Goal: Communication & Community: Answer question/provide support

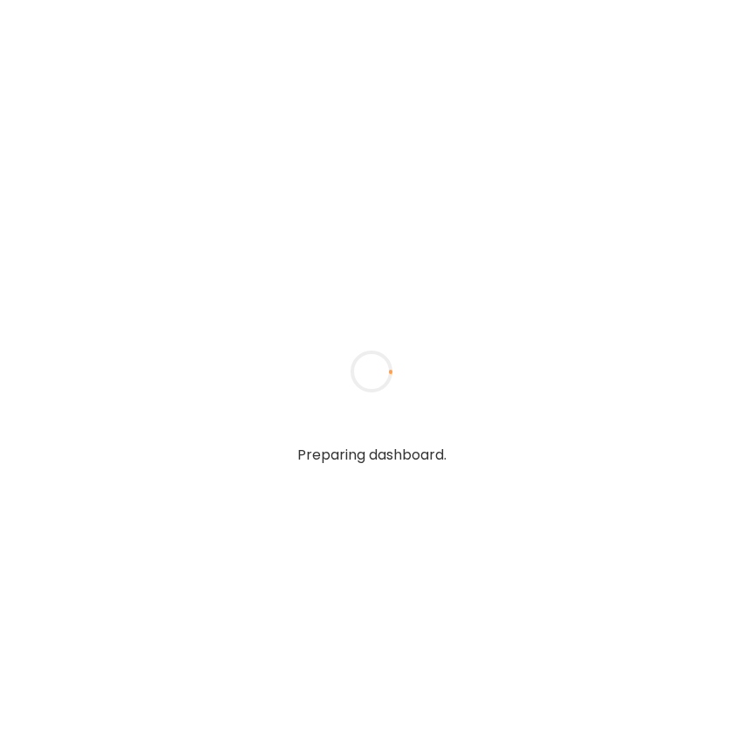
type textarea "**********"
type input "**********"
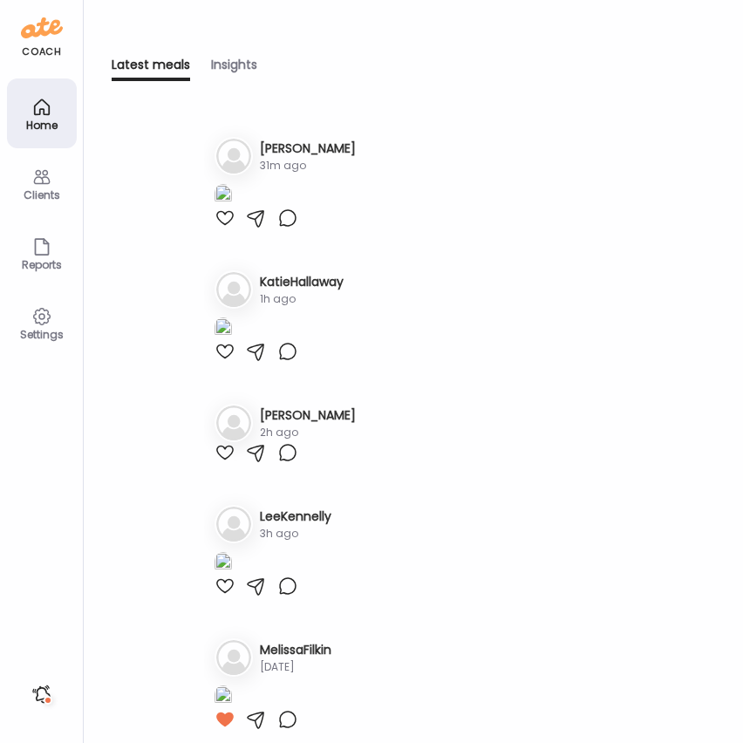
click at [36, 170] on icon at bounding box center [41, 177] width 21 height 21
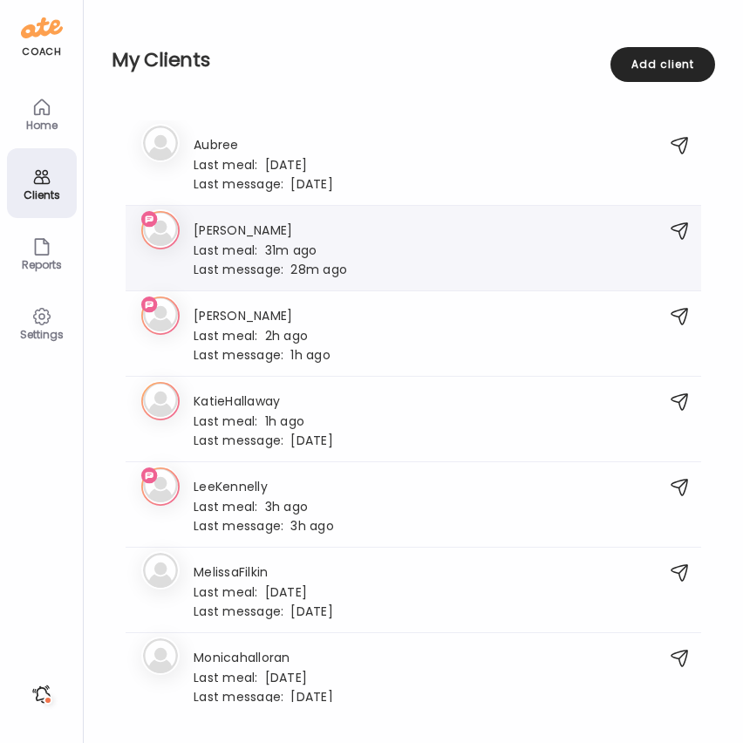
click at [294, 250] on div "Last meal: 31m ago" at bounding box center [271, 250] width 154 height 16
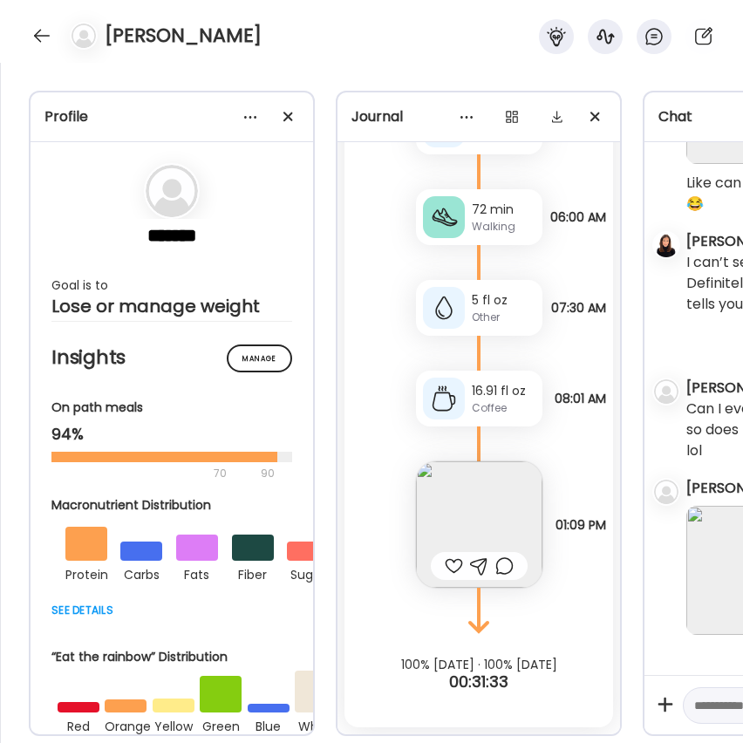
scroll to position [14192, 0]
click at [509, 527] on img at bounding box center [479, 524] width 126 height 126
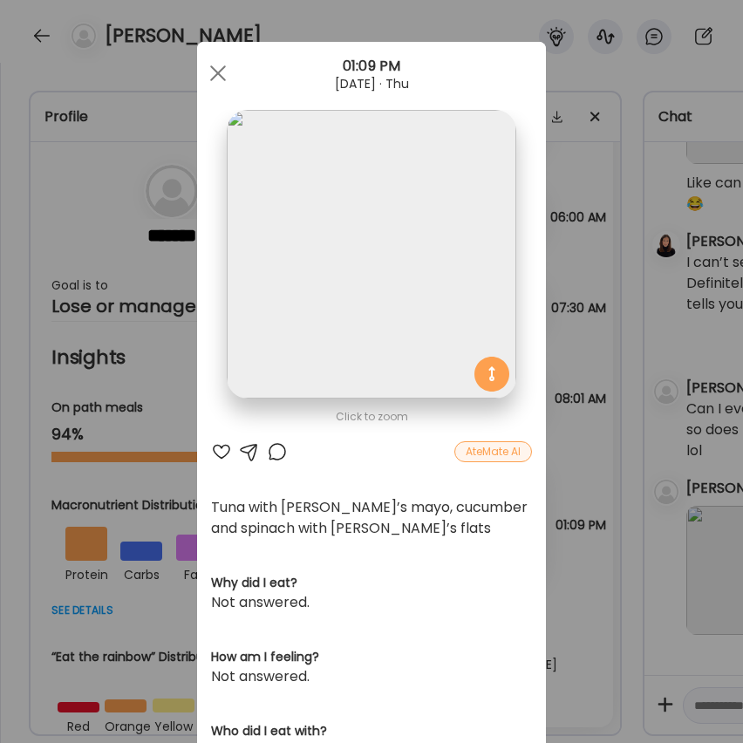
click at [281, 454] on div at bounding box center [277, 451] width 21 height 21
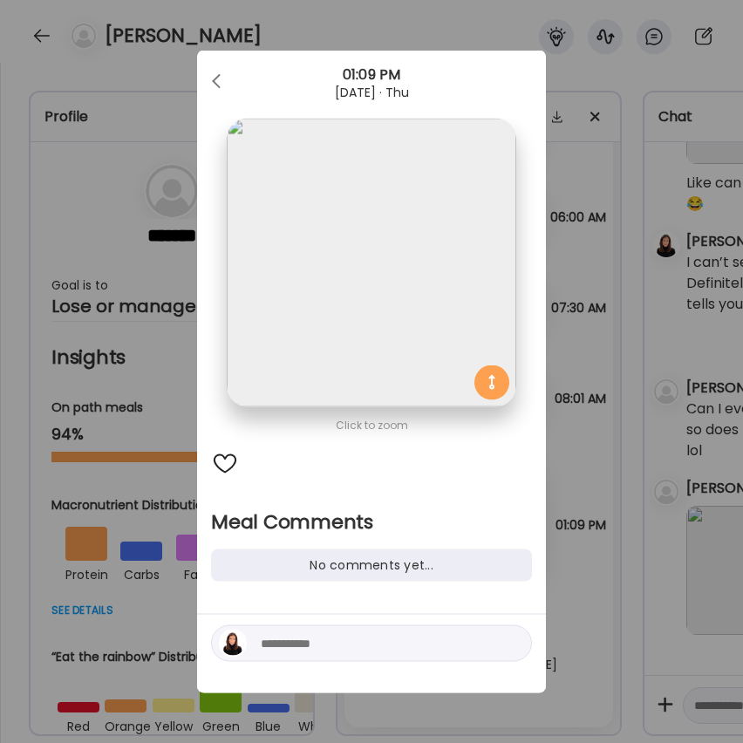
click at [359, 642] on textarea at bounding box center [379, 643] width 236 height 21
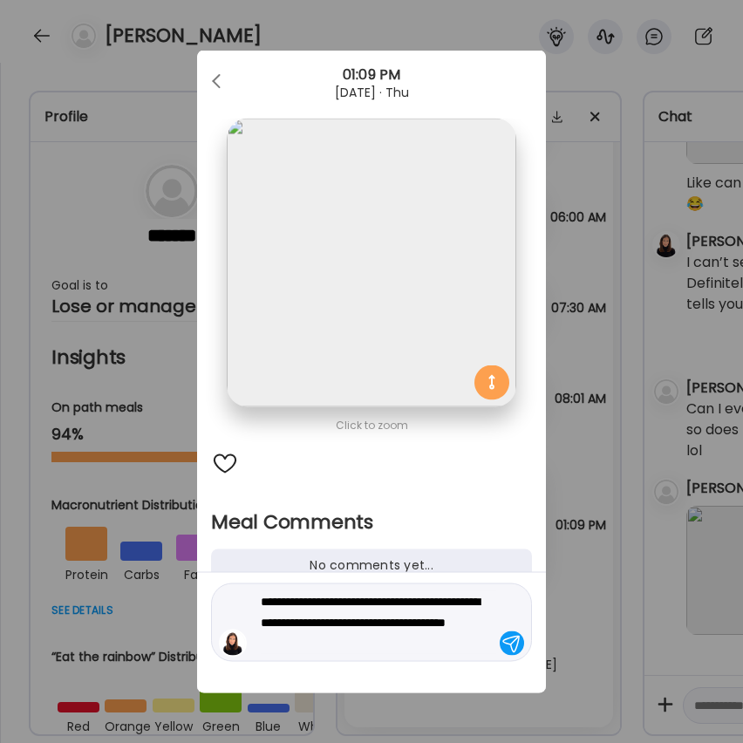
type textarea "**********"
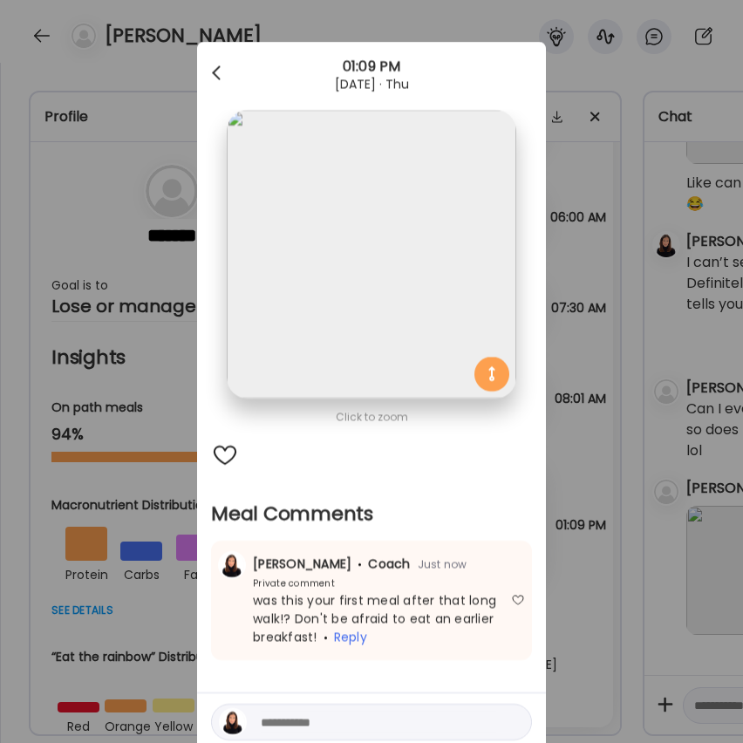
click at [218, 70] on div at bounding box center [218, 73] width 35 height 35
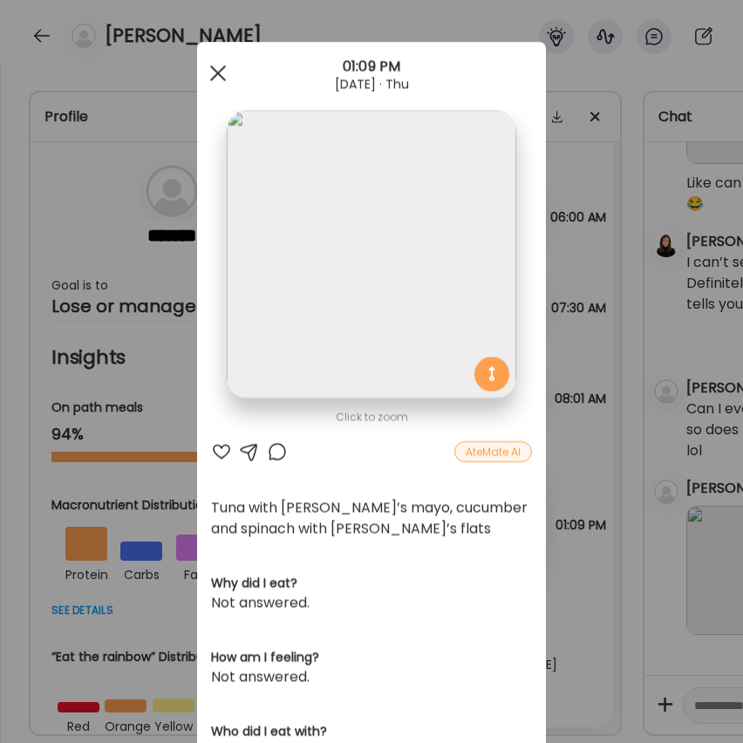
click at [213, 72] on div at bounding box center [218, 73] width 35 height 35
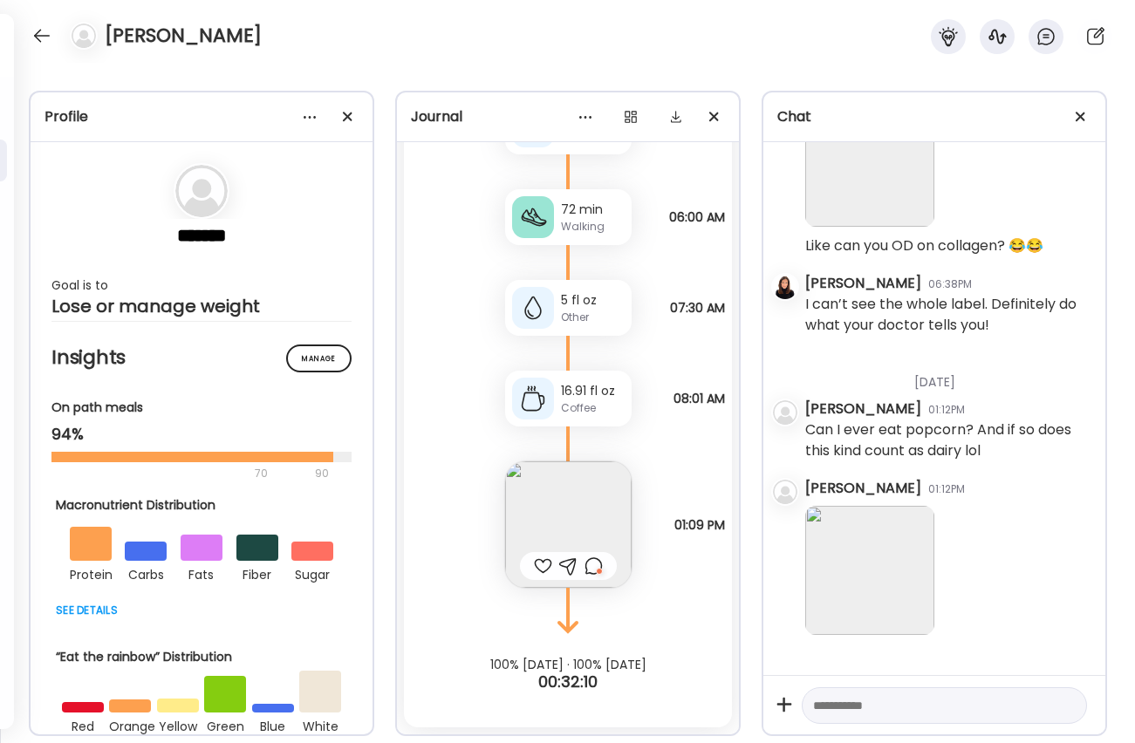
scroll to position [4909, 0]
click at [742, 706] on textarea at bounding box center [928, 705] width 231 height 21
type textarea "**********"
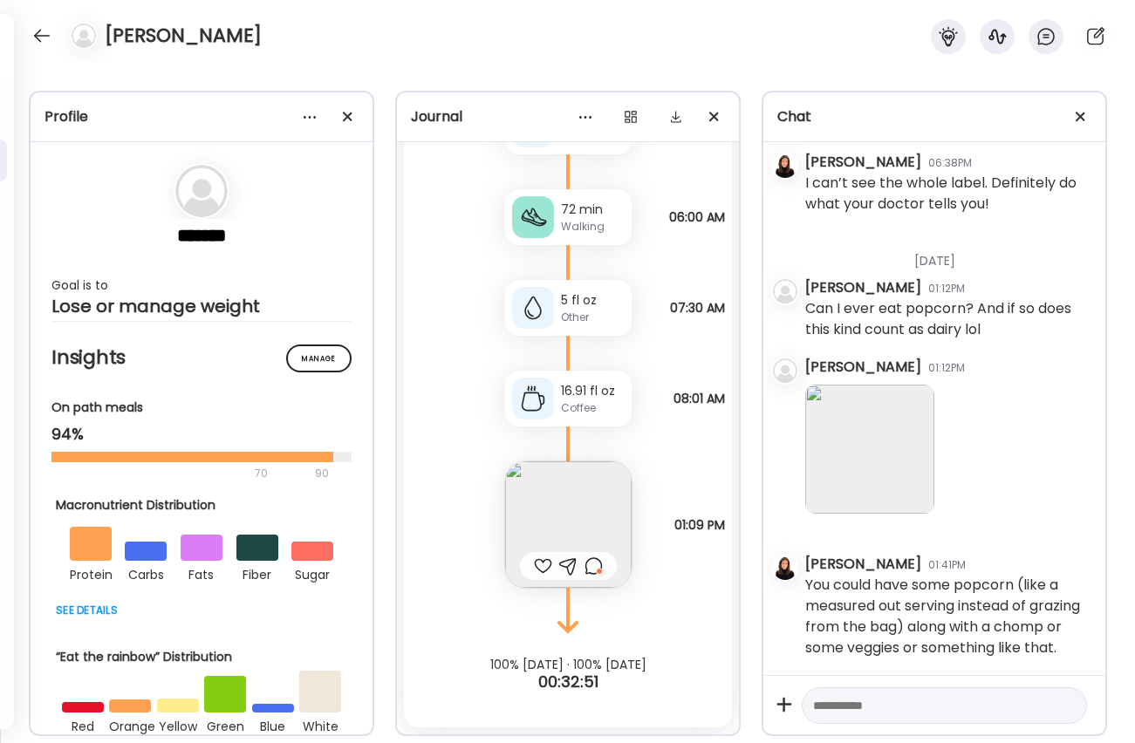
scroll to position [14151, 0]
click at [37, 29] on div at bounding box center [42, 36] width 28 height 28
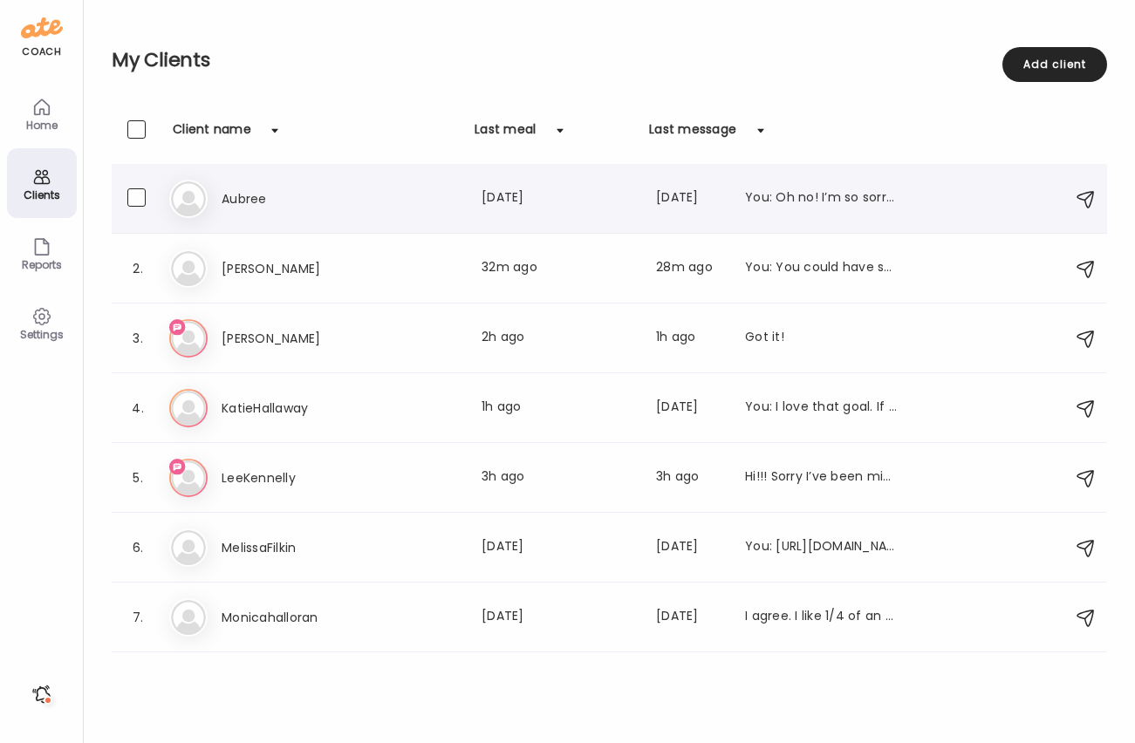
click at [222, 198] on h3 "Aubree" at bounding box center [299, 198] width 154 height 21
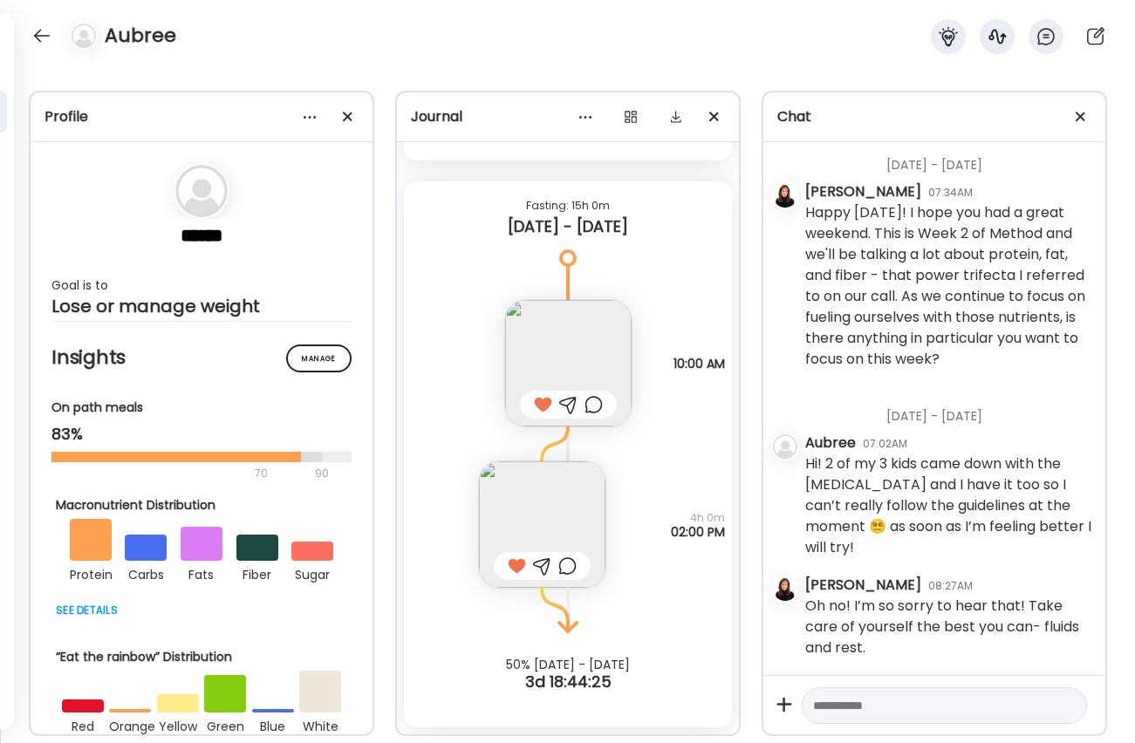
scroll to position [1639, 0]
click at [742, 709] on textarea at bounding box center [928, 705] width 231 height 21
type textarea "**********"
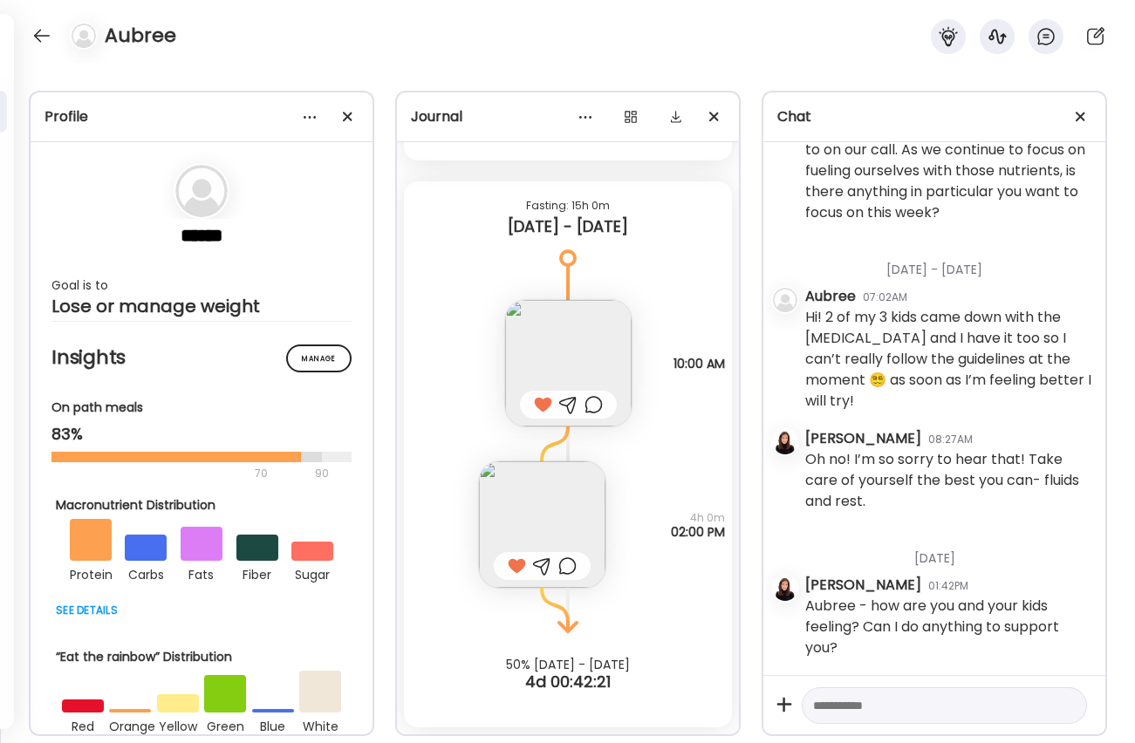
scroll to position [1786, 0]
click at [40, 34] on div at bounding box center [42, 36] width 28 height 28
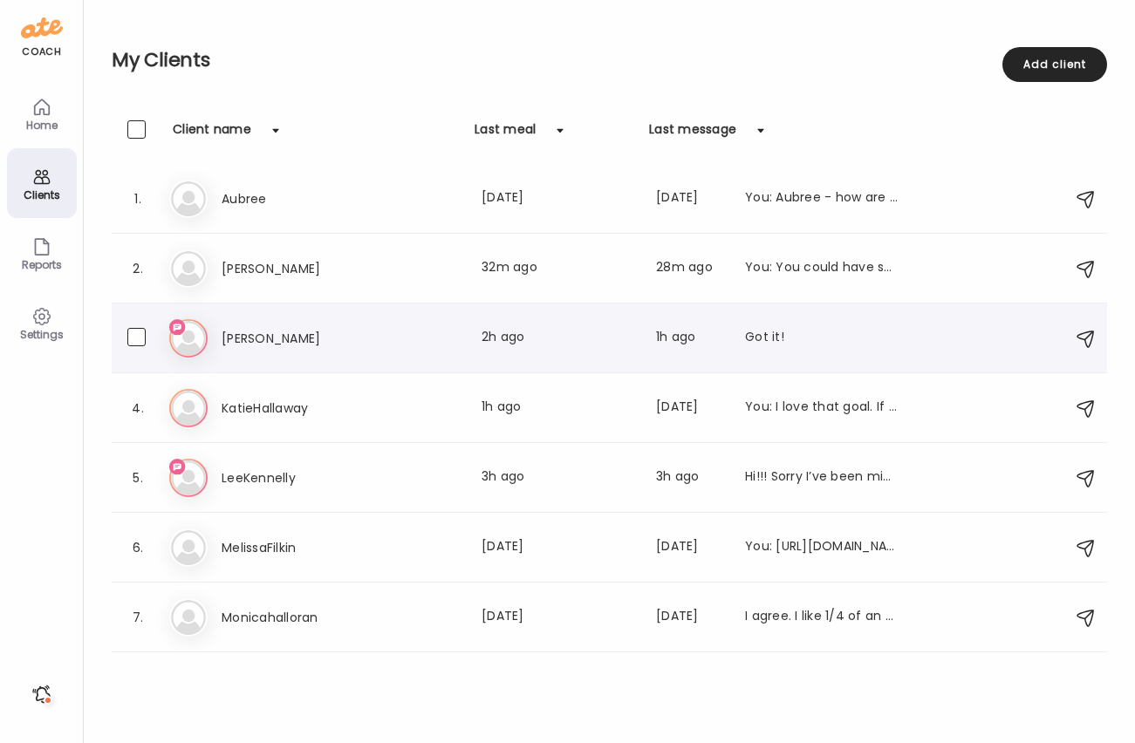
click at [259, 342] on h3 "[PERSON_NAME]" at bounding box center [299, 338] width 154 height 21
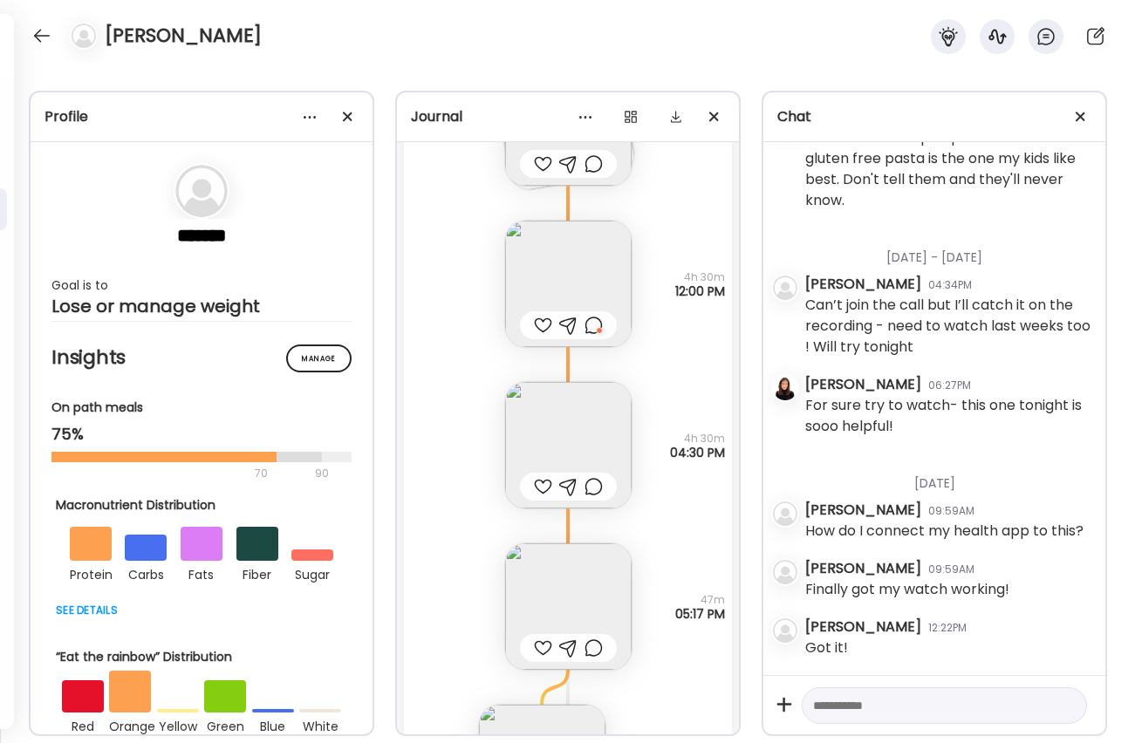
scroll to position [12500, 0]
click at [593, 320] on div at bounding box center [593, 324] width 18 height 21
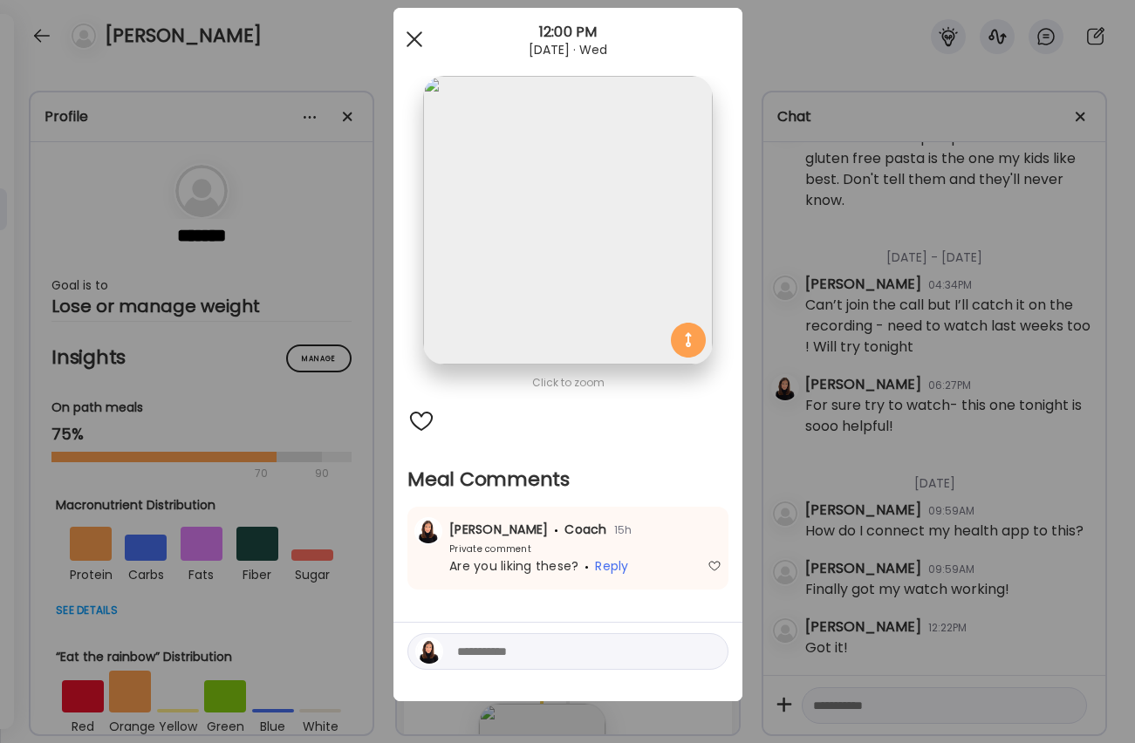
scroll to position [34, 0]
click at [411, 25] on div at bounding box center [414, 39] width 35 height 35
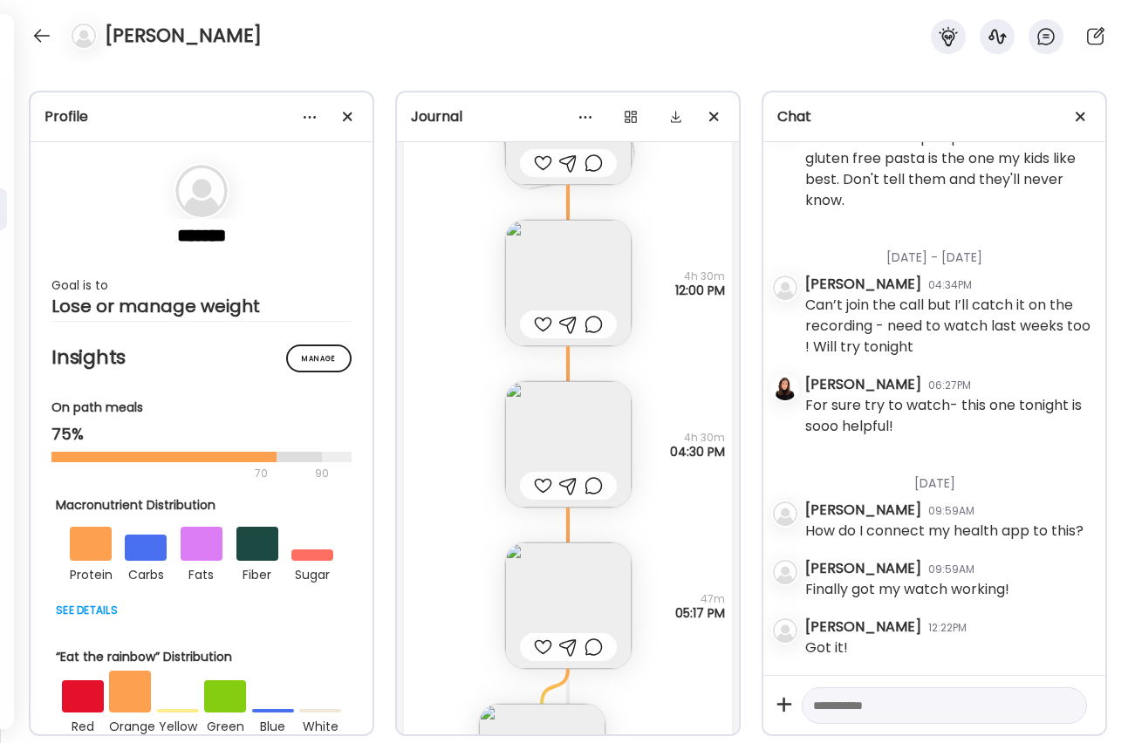
click at [742, 716] on div at bounding box center [944, 706] width 285 height 38
click at [742, 708] on textarea at bounding box center [928, 705] width 231 height 21
type textarea "**********"
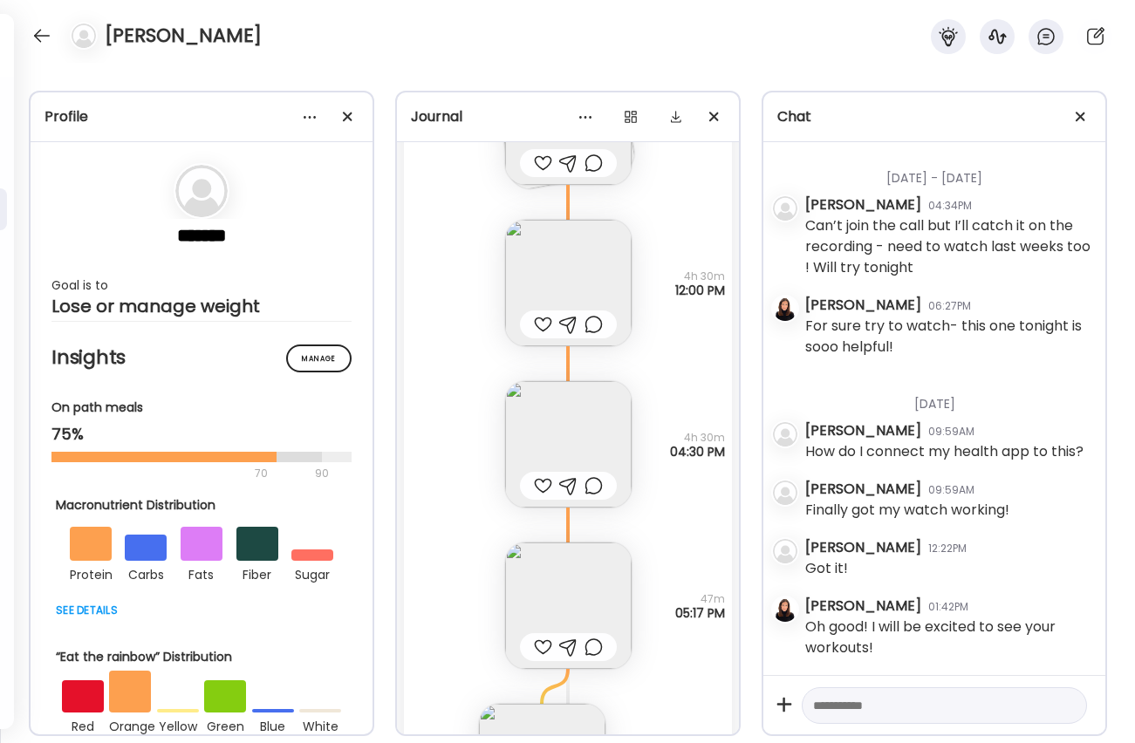
scroll to position [4143, 0]
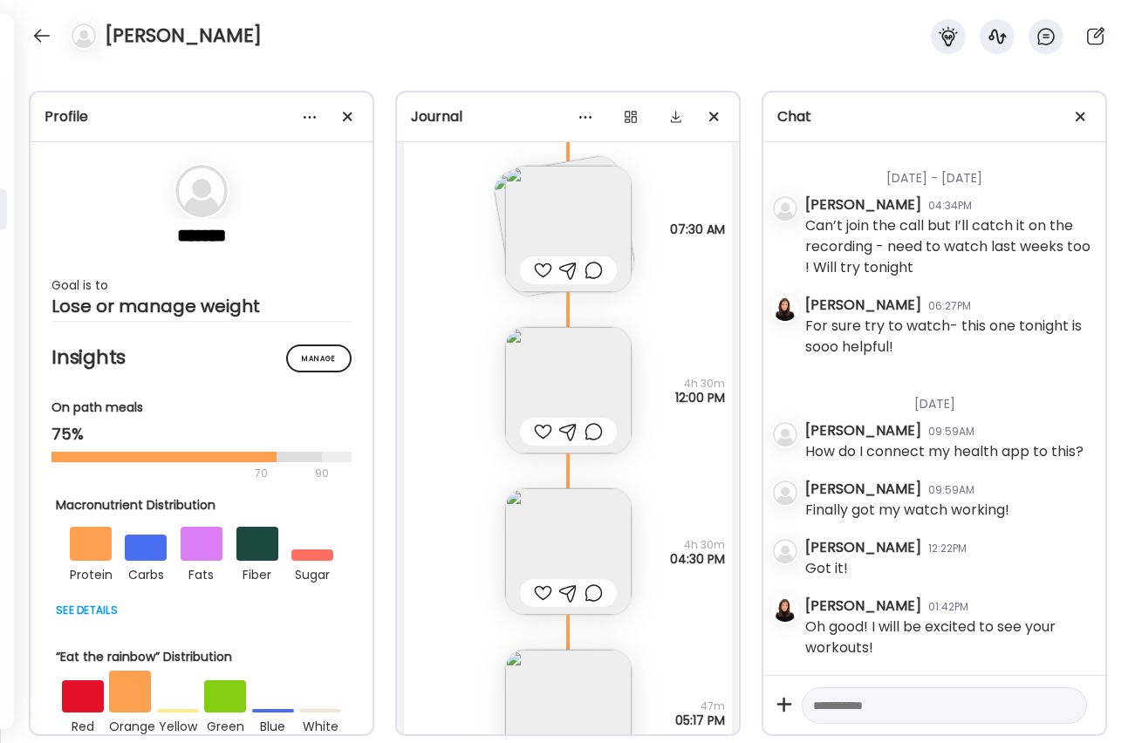
click at [570, 222] on img at bounding box center [568, 229] width 126 height 126
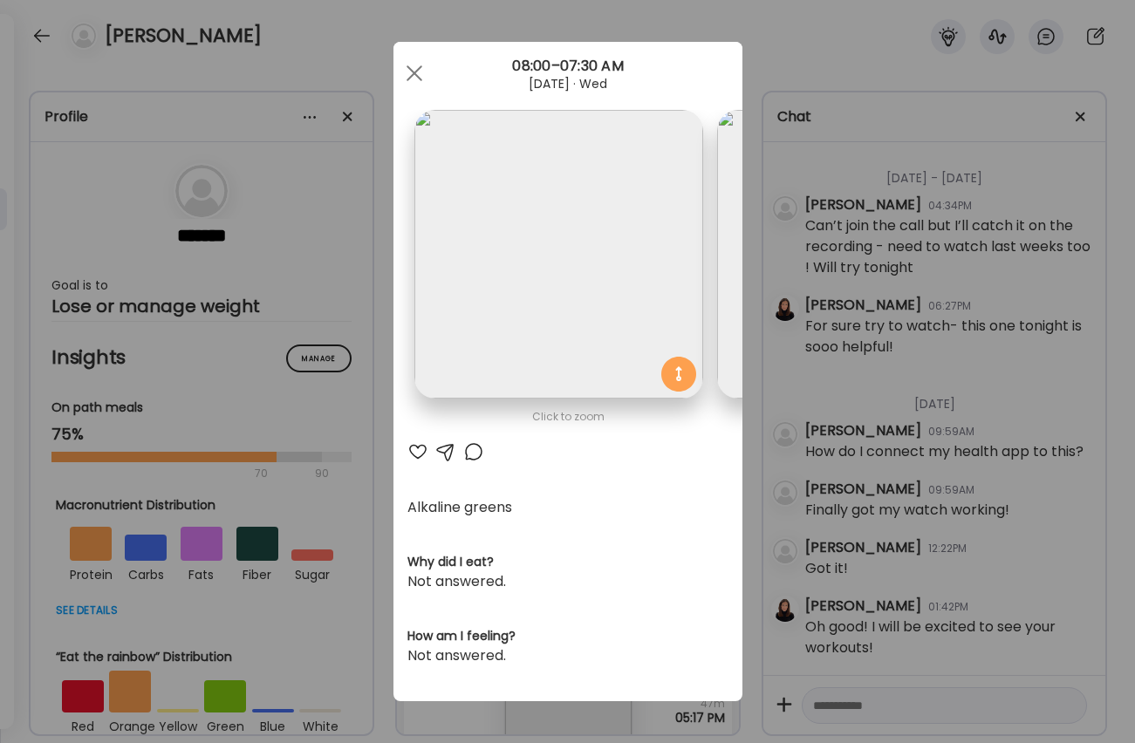
scroll to position [0, 0]
click at [415, 70] on div at bounding box center [414, 73] width 35 height 35
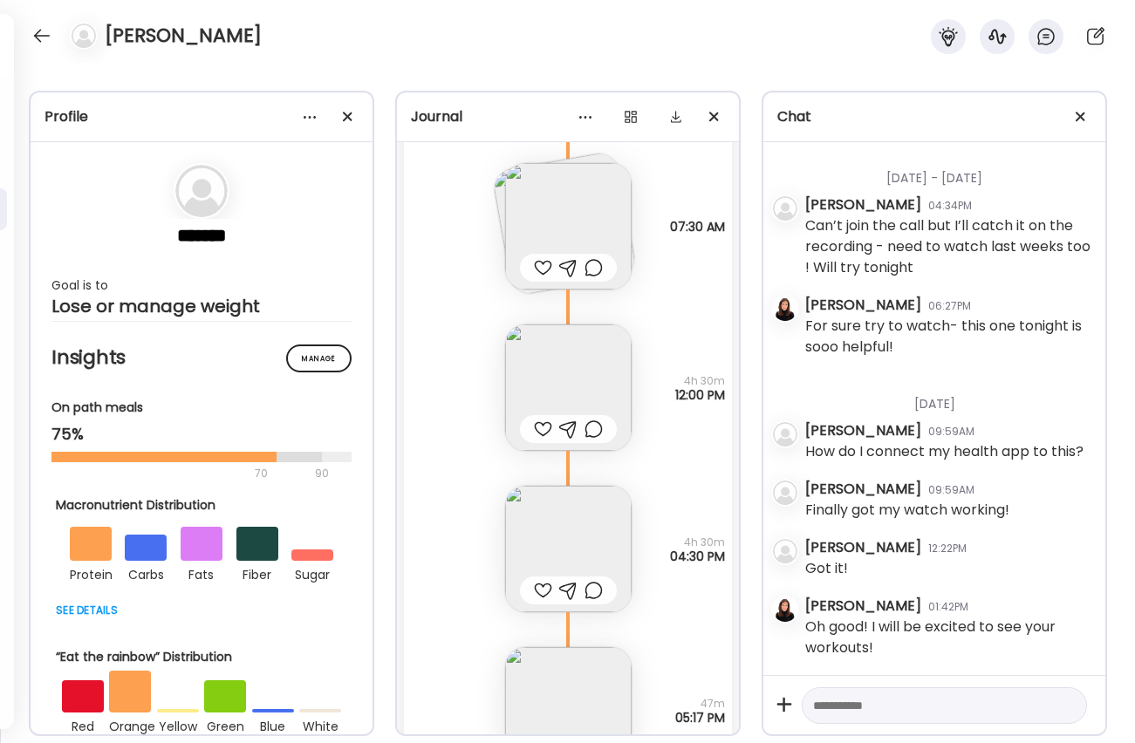
click at [523, 413] on img at bounding box center [568, 387] width 126 height 126
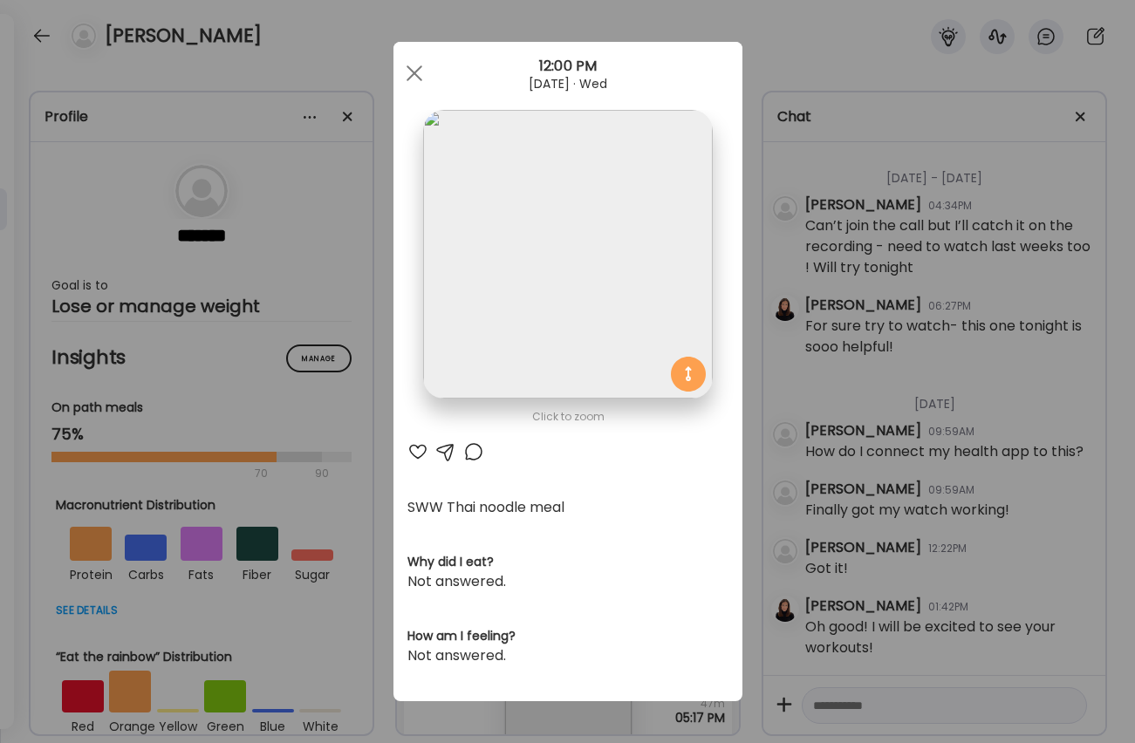
click at [418, 450] on div at bounding box center [417, 451] width 21 height 21
click at [416, 74] on div at bounding box center [414, 73] width 35 height 35
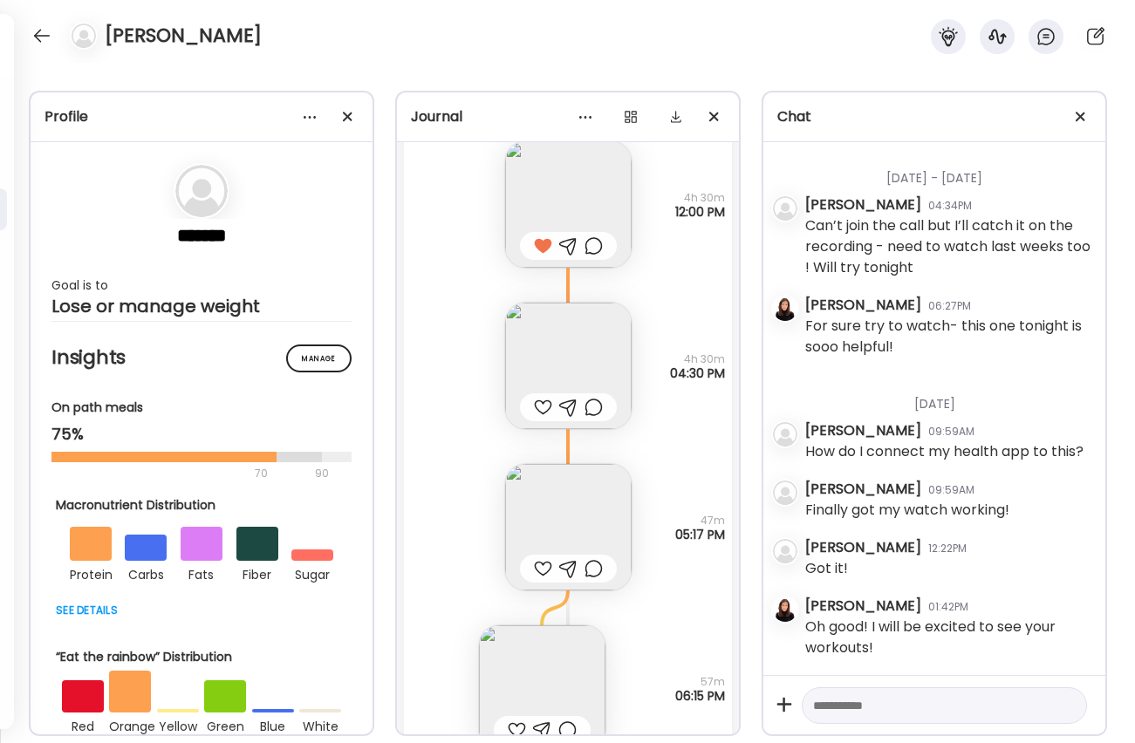
scroll to position [12708, 0]
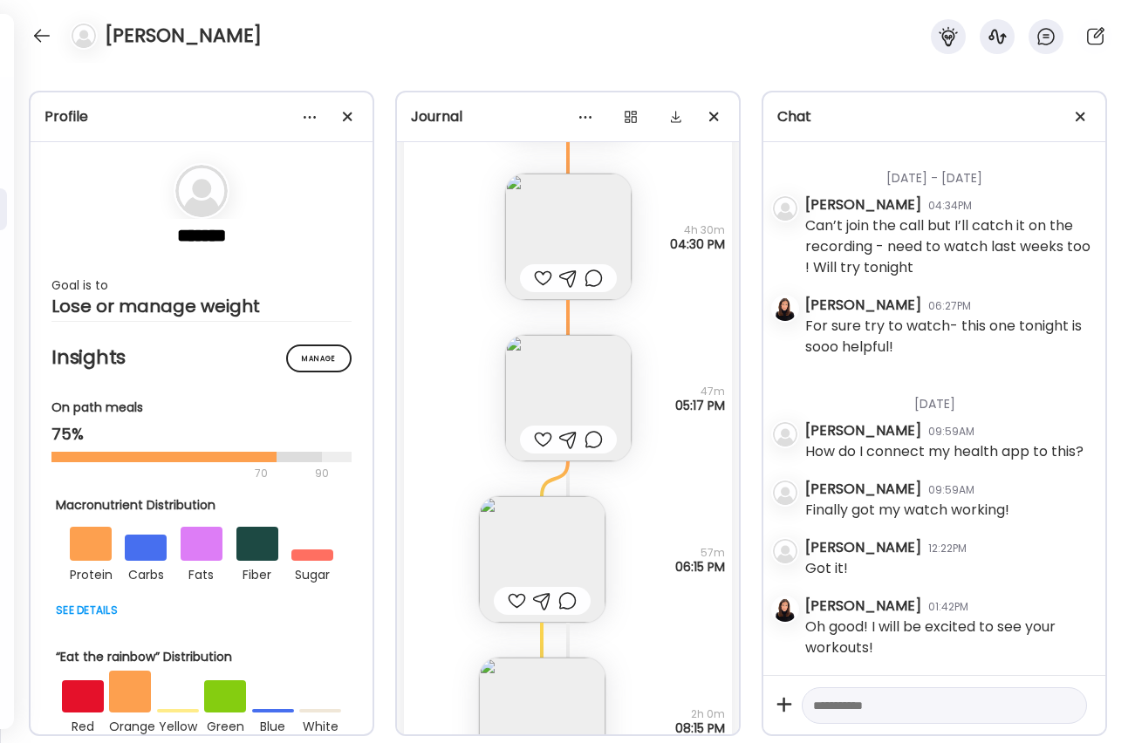
click at [538, 267] on div at bounding box center [568, 278] width 97 height 28
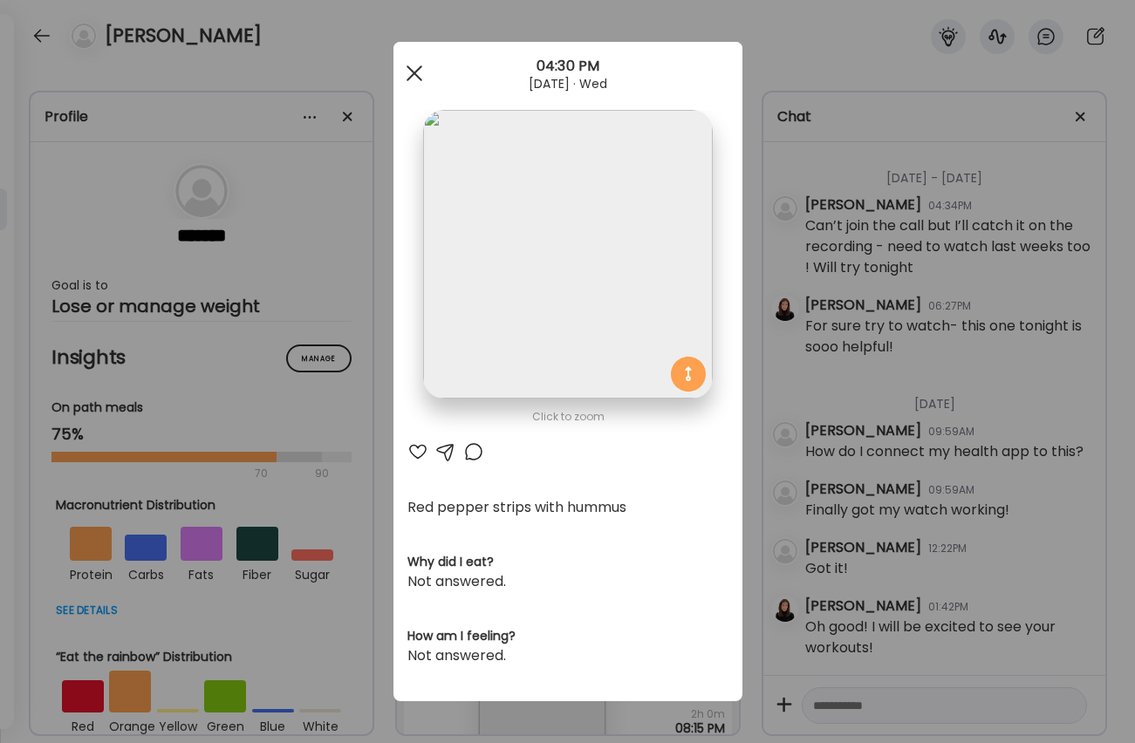
click at [410, 65] on div at bounding box center [414, 73] width 35 height 35
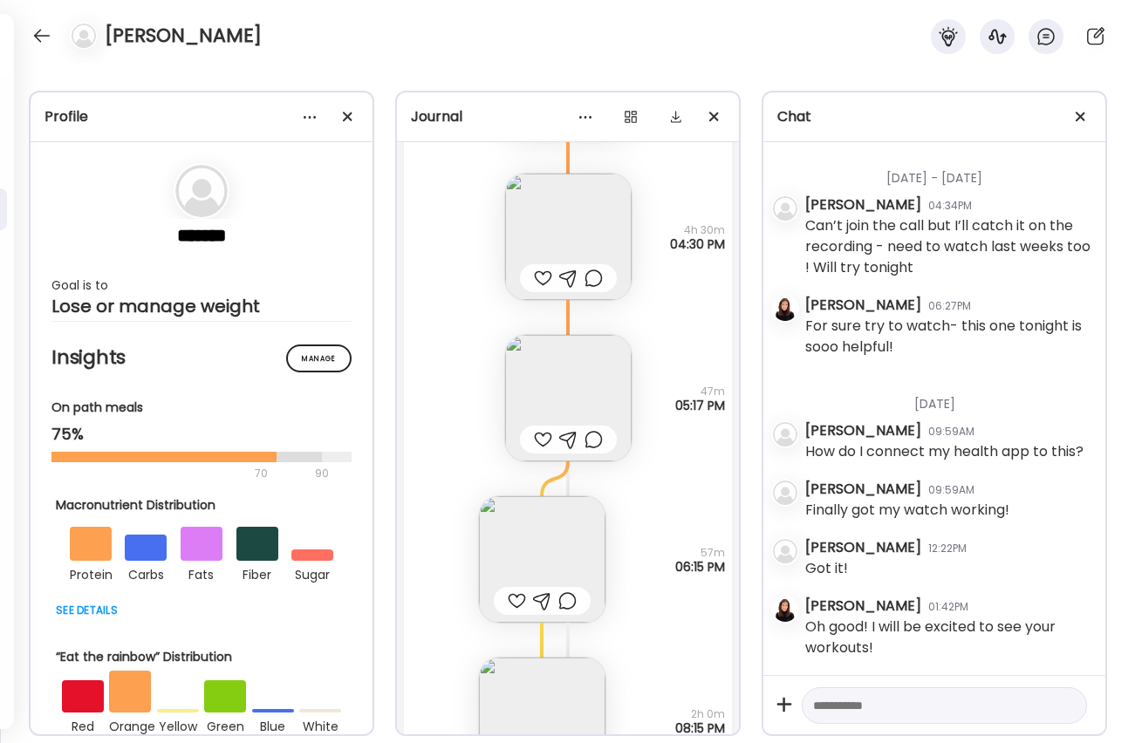
click at [541, 275] on div at bounding box center [543, 278] width 18 height 21
click at [540, 437] on div at bounding box center [543, 439] width 18 height 21
click at [542, 539] on img at bounding box center [542, 555] width 126 height 126
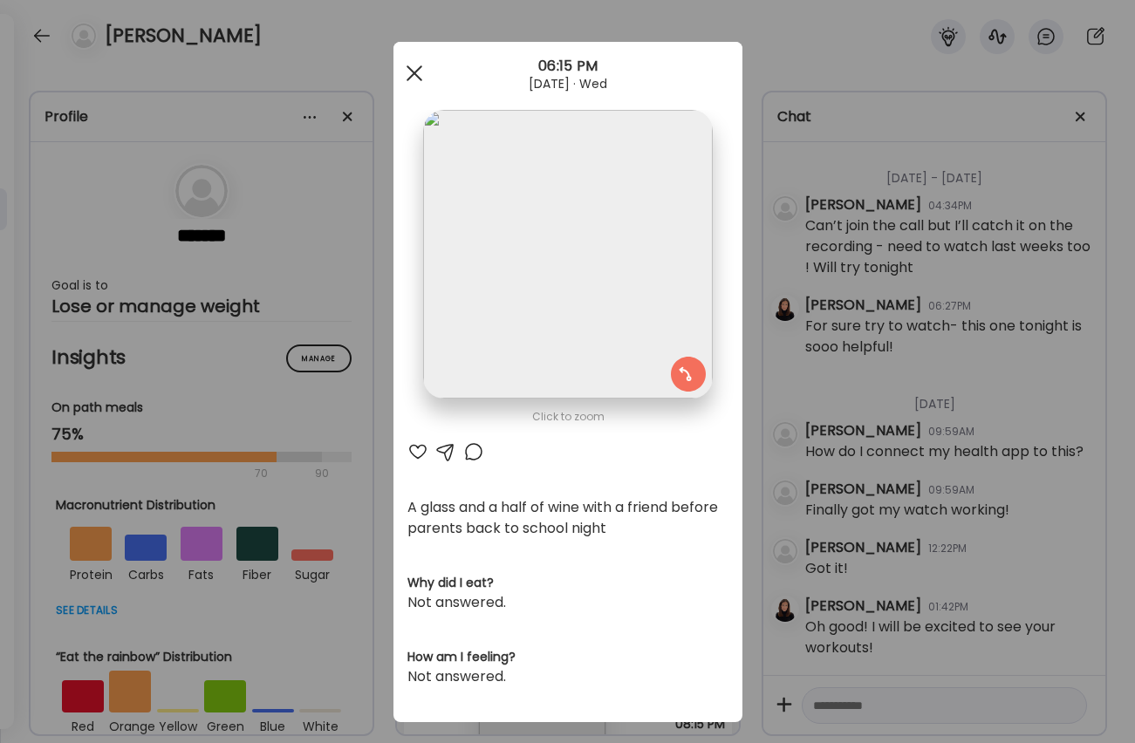
click at [414, 64] on div at bounding box center [414, 73] width 35 height 35
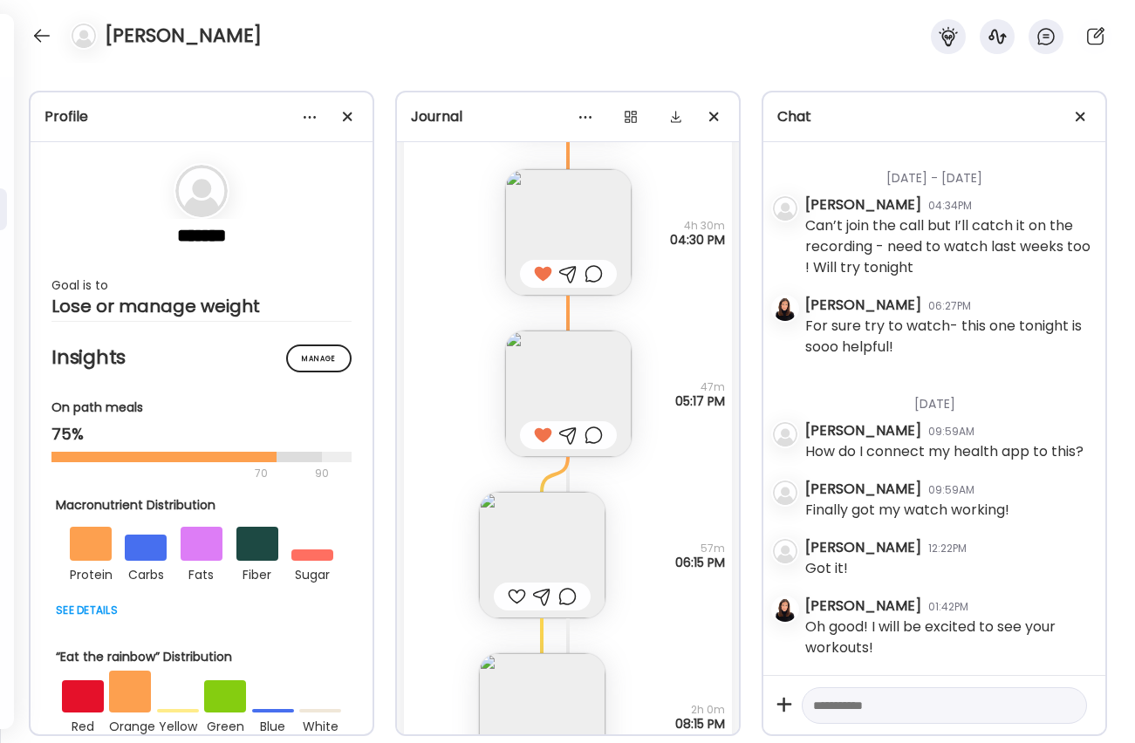
click at [514, 598] on div at bounding box center [517, 596] width 18 height 21
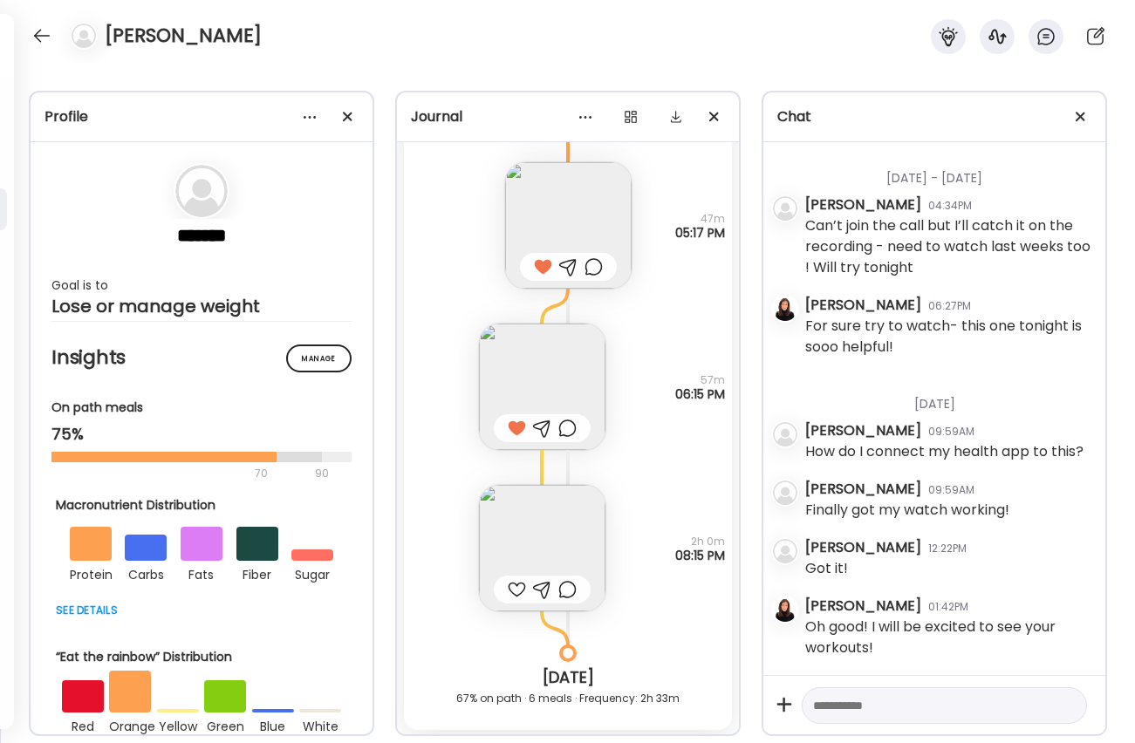
scroll to position [12953, 0]
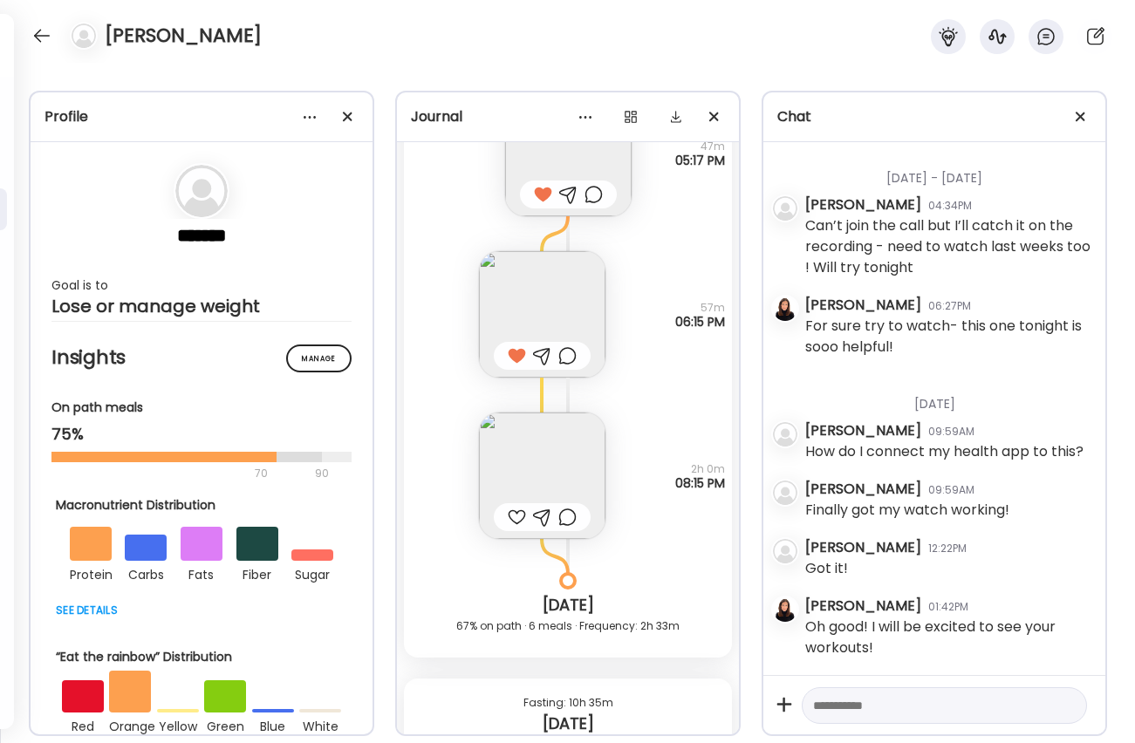
click at [523, 470] on img at bounding box center [542, 476] width 126 height 126
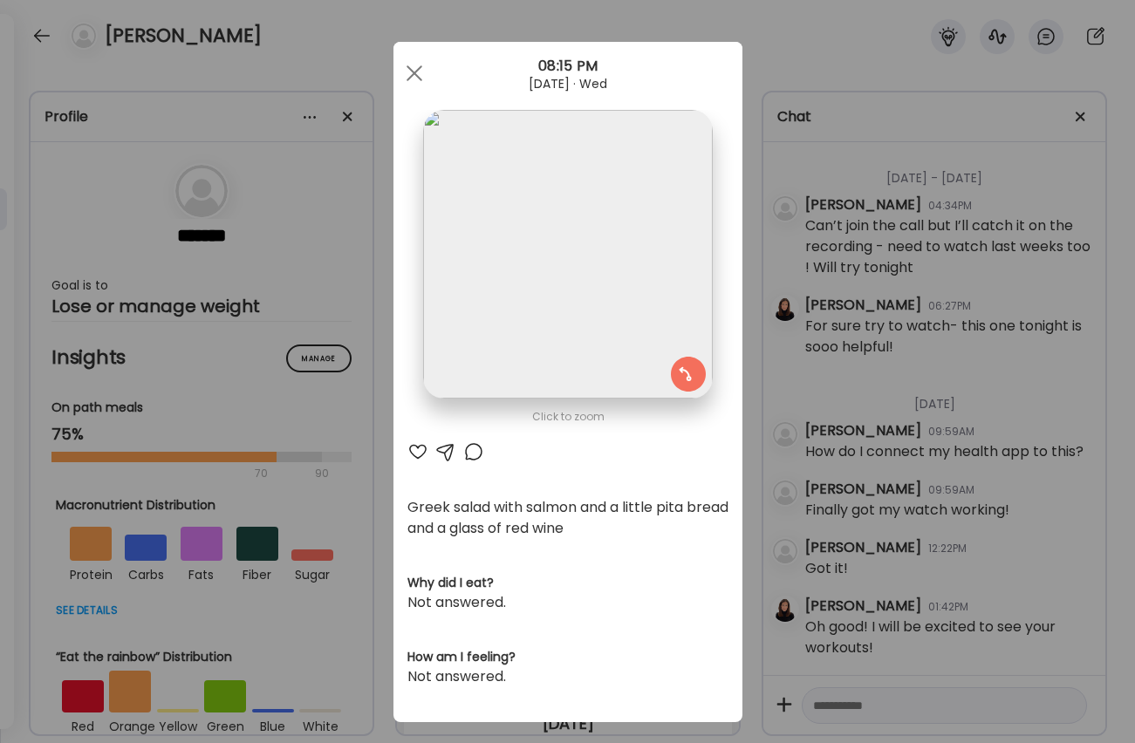
click at [406, 450] on div "Click to zoom AteMate AI Greek salad with salmon and a little pita bread and a …" at bounding box center [567, 382] width 349 height 680
click at [408, 450] on div at bounding box center [417, 451] width 21 height 21
click at [475, 453] on div at bounding box center [473, 451] width 21 height 21
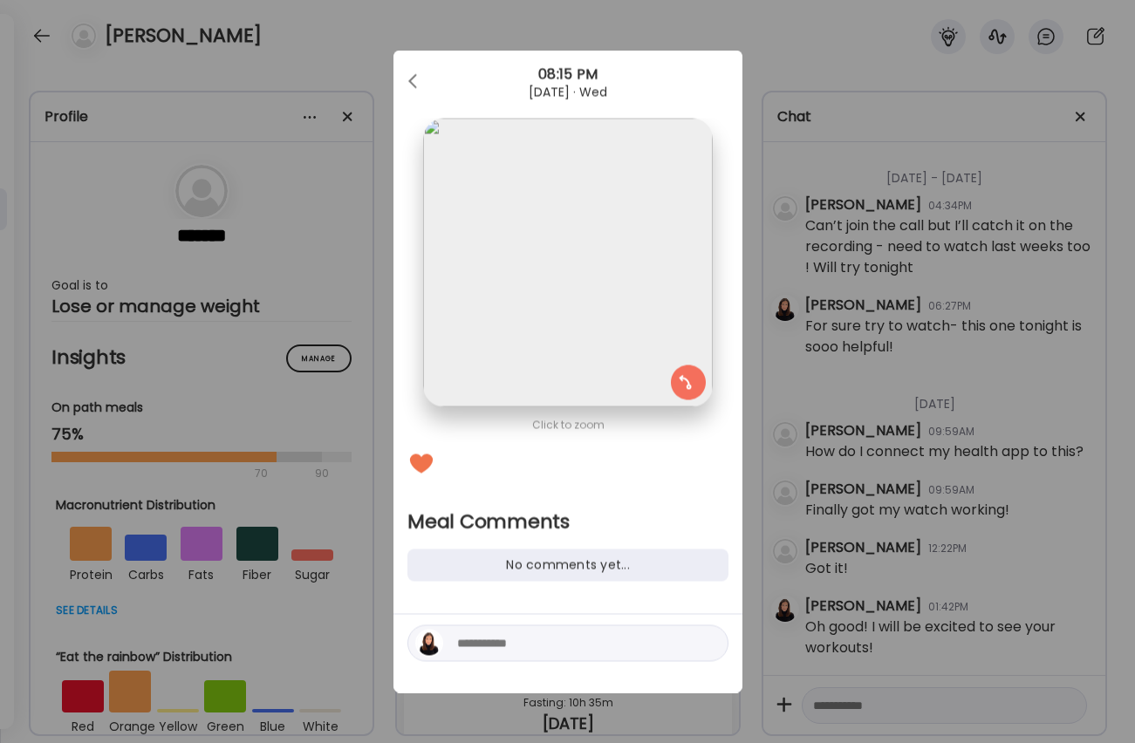
click at [640, 626] on div at bounding box center [567, 643] width 321 height 37
click at [641, 629] on div at bounding box center [567, 643] width 321 height 37
click at [642, 643] on textarea at bounding box center [575, 643] width 236 height 21
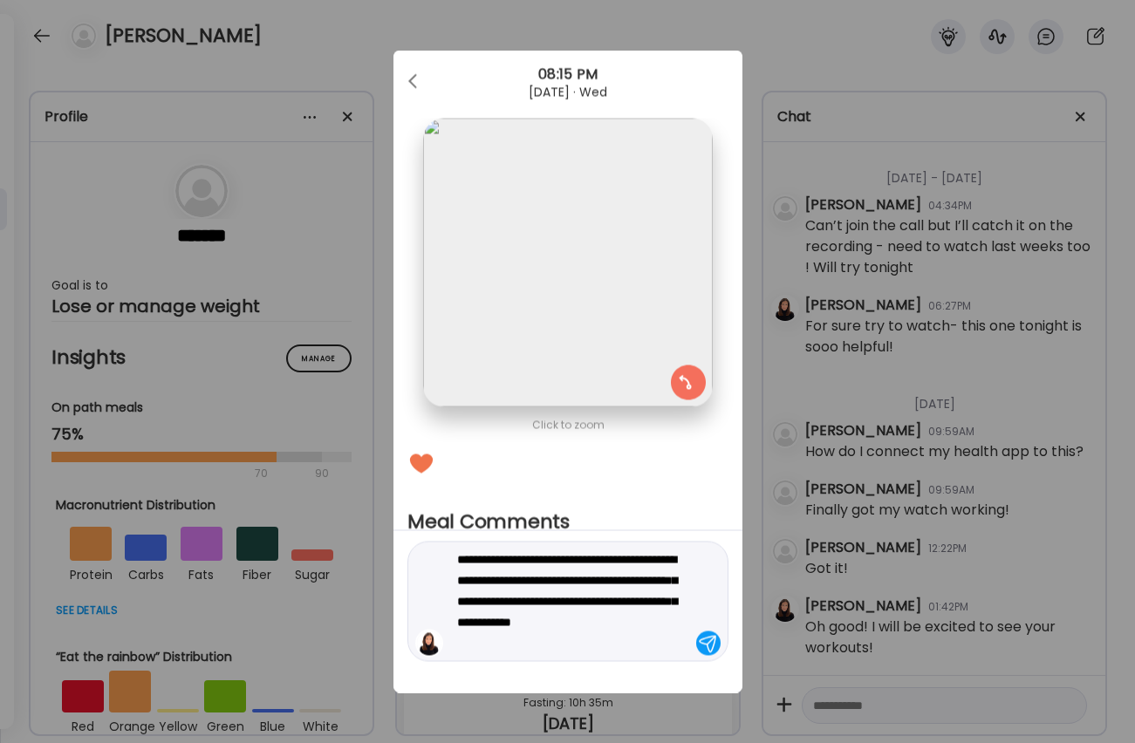
type textarea "**********"
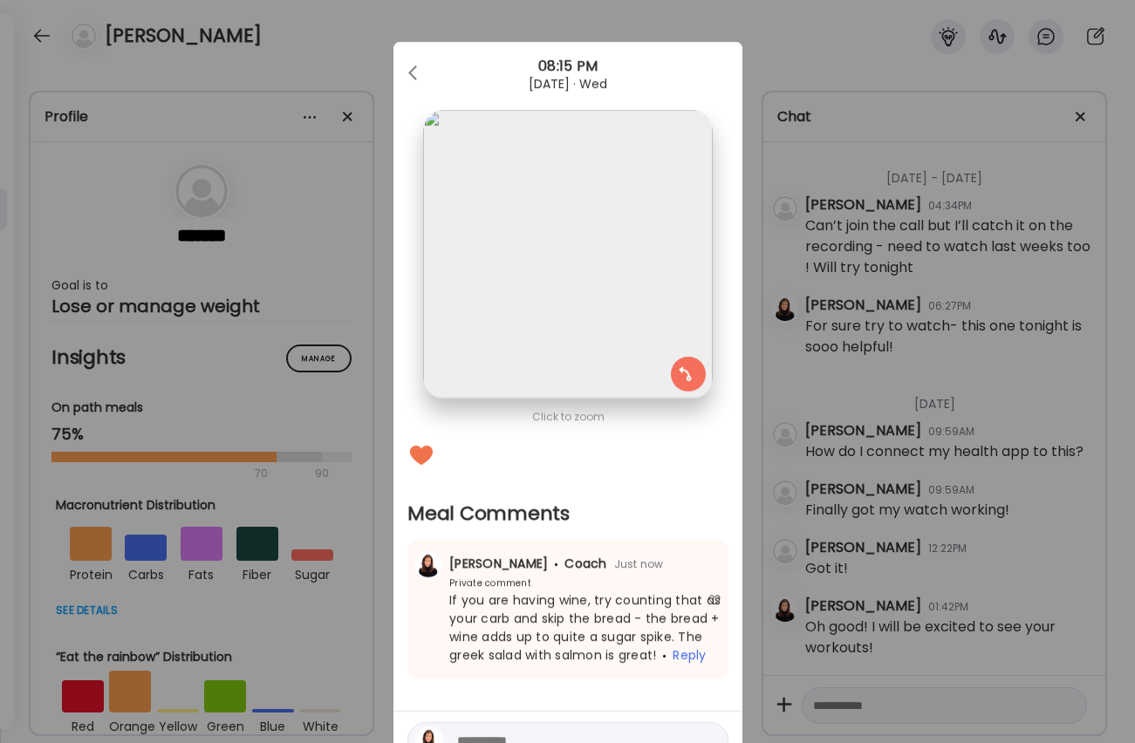
scroll to position [7, 0]
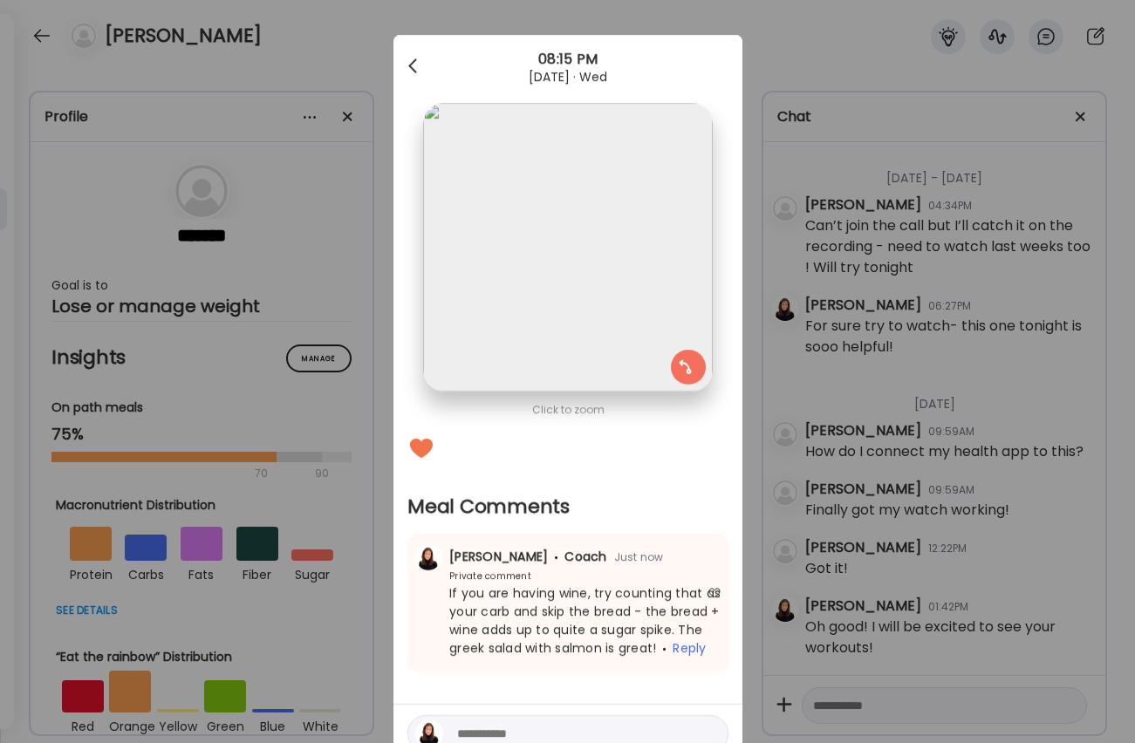
click at [414, 62] on div at bounding box center [414, 66] width 35 height 35
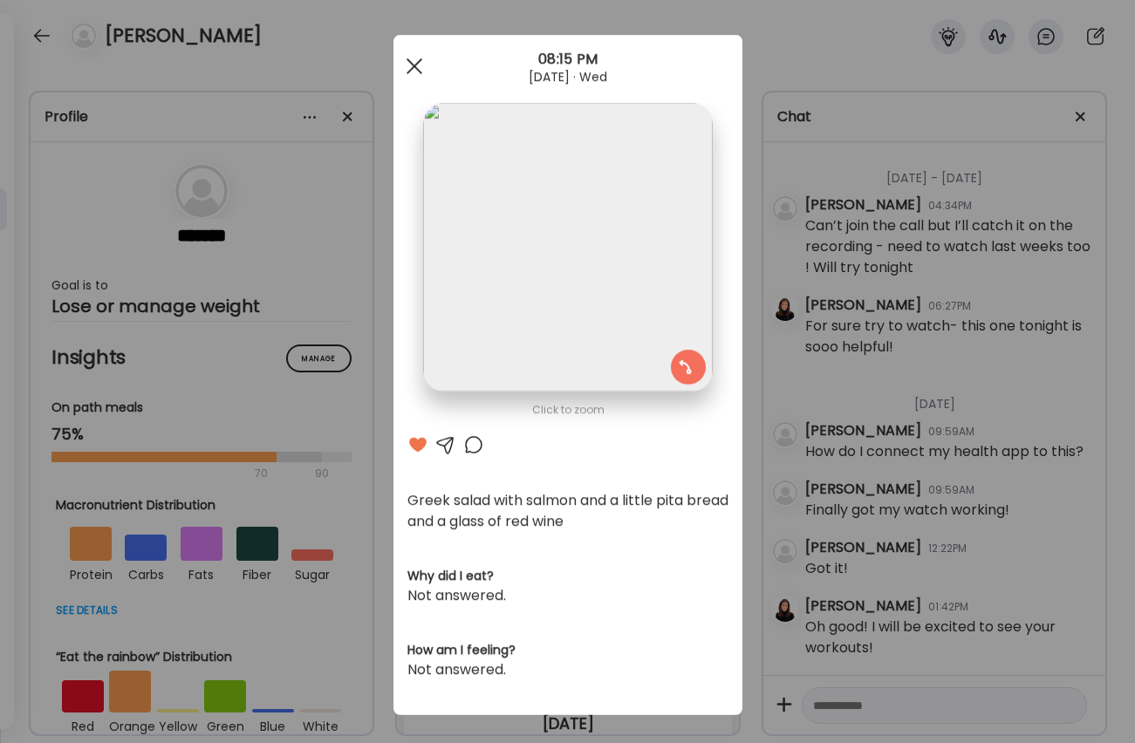
click at [419, 70] on div at bounding box center [414, 66] width 35 height 35
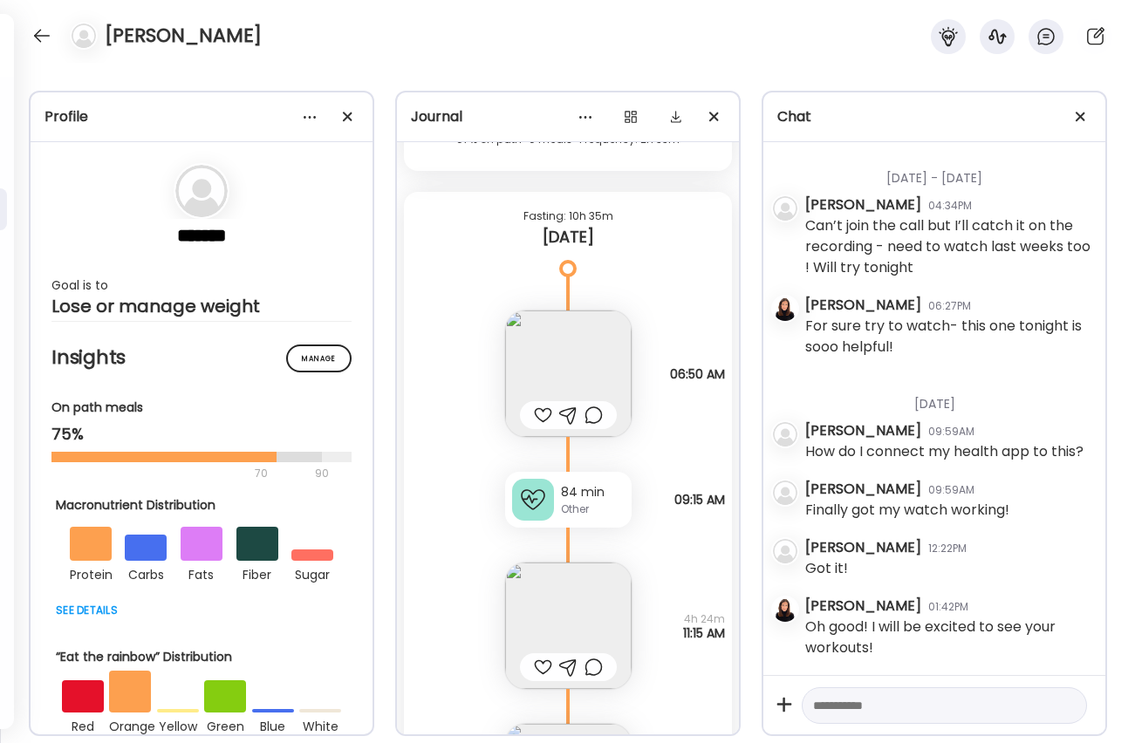
scroll to position [13443, 0]
click at [565, 376] on img at bounding box center [568, 370] width 126 height 126
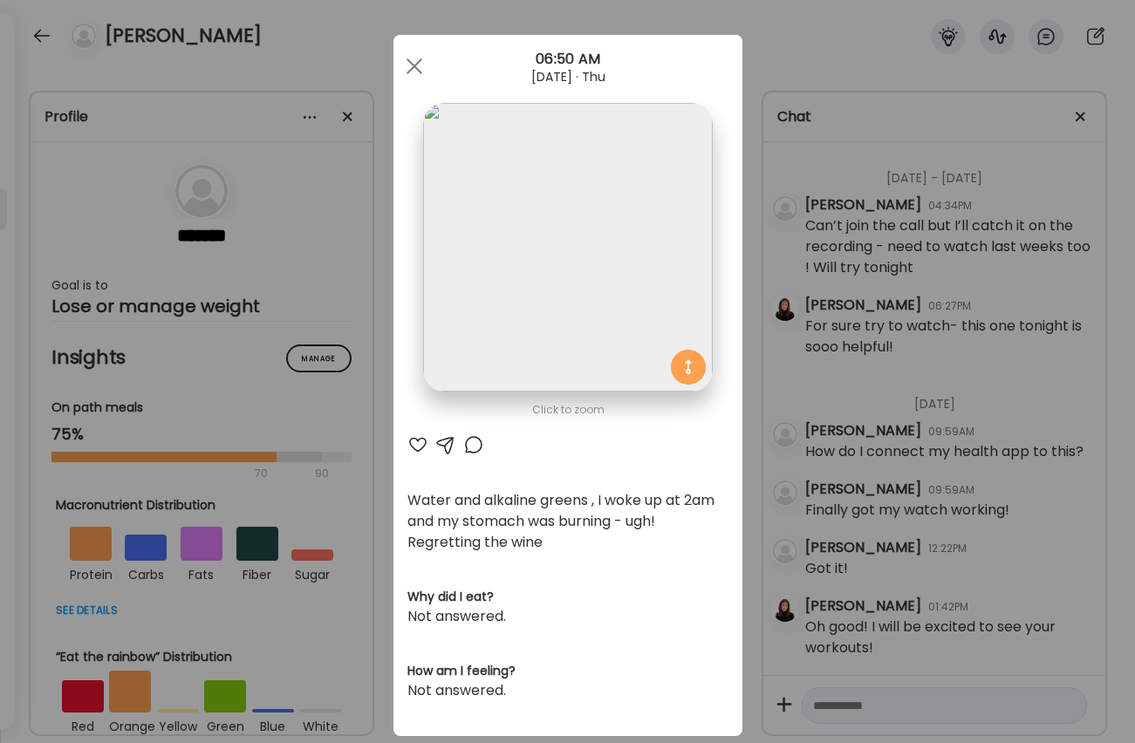
click at [415, 442] on div at bounding box center [417, 444] width 21 height 21
click at [480, 442] on div at bounding box center [473, 444] width 21 height 21
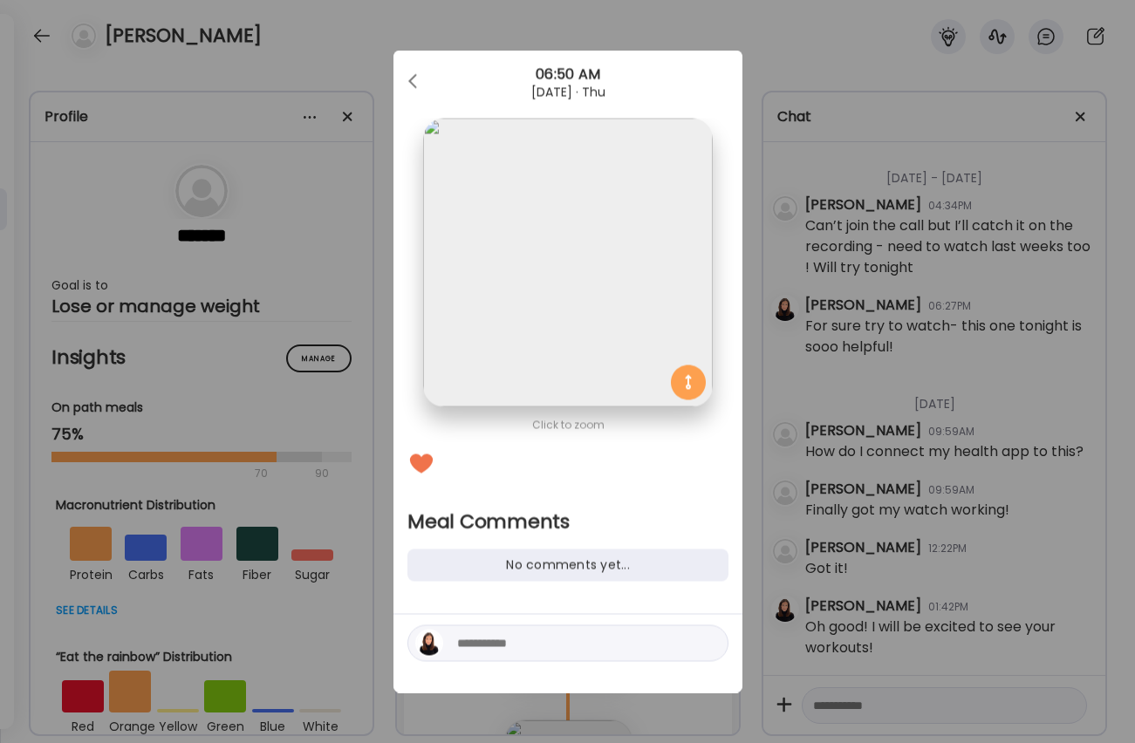
scroll to position [0, 0]
click at [507, 652] on textarea at bounding box center [575, 643] width 236 height 21
type textarea "**********"
click at [712, 645] on div at bounding box center [708, 644] width 24 height 24
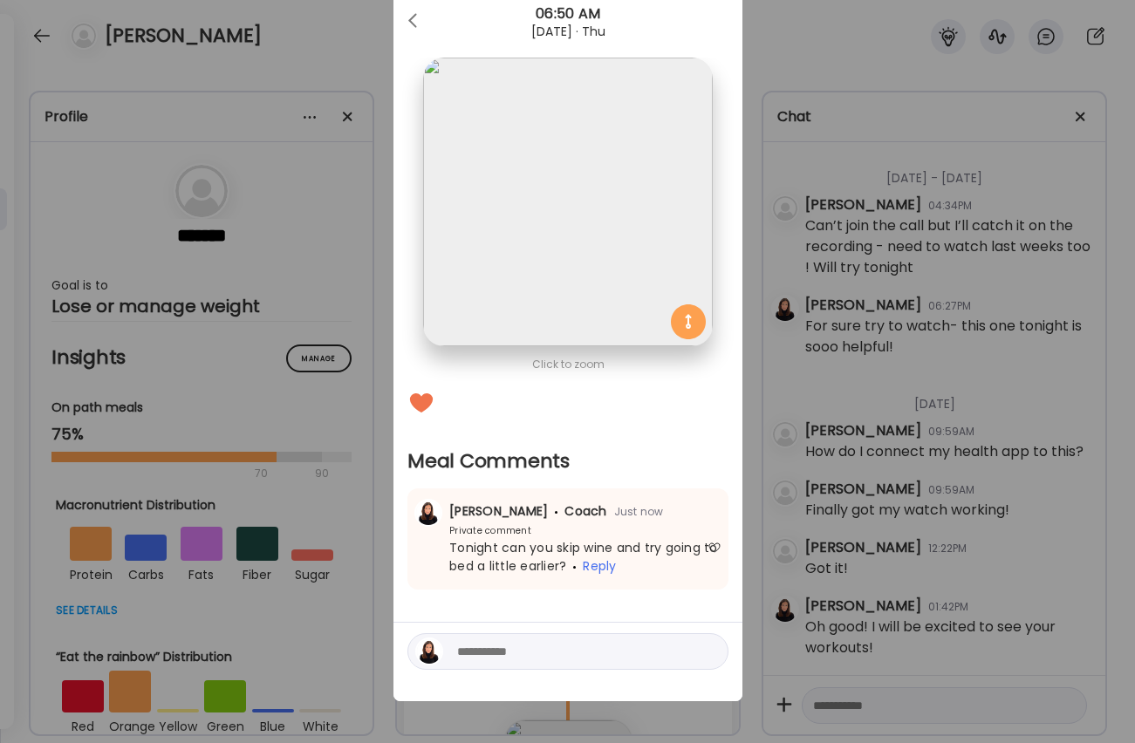
scroll to position [52, 0]
click at [416, 17] on div at bounding box center [414, 20] width 35 height 35
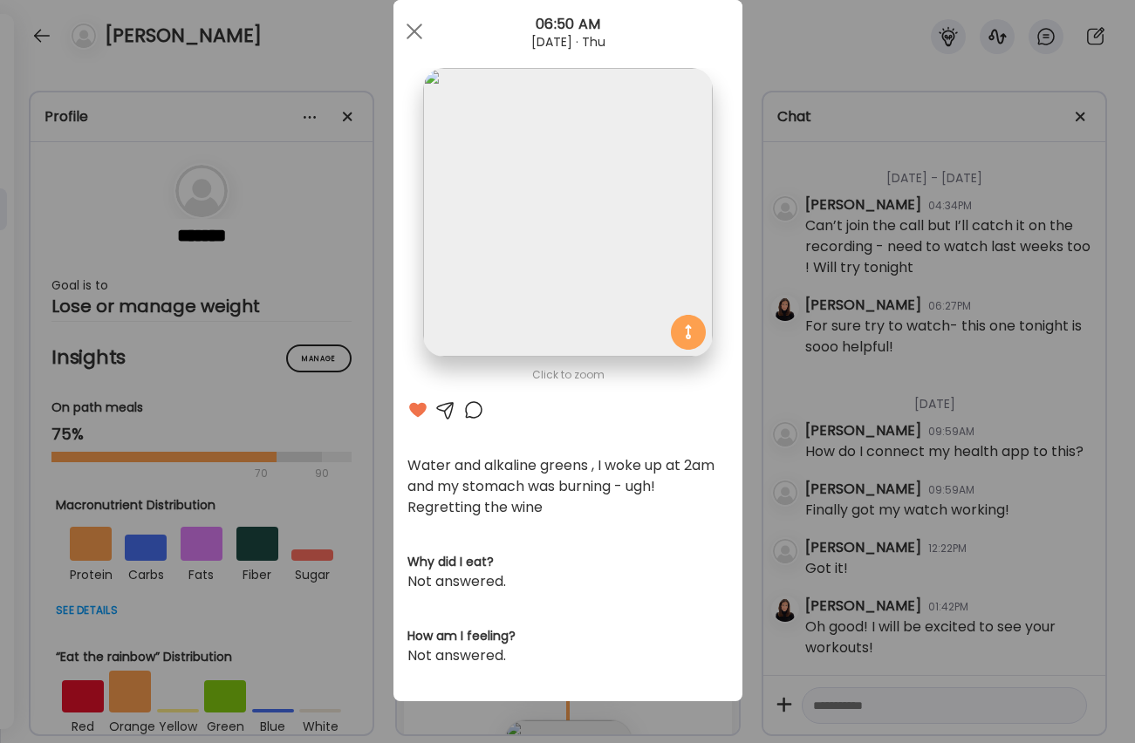
scroll to position [42, 0]
click at [411, 25] on div at bounding box center [414, 31] width 35 height 35
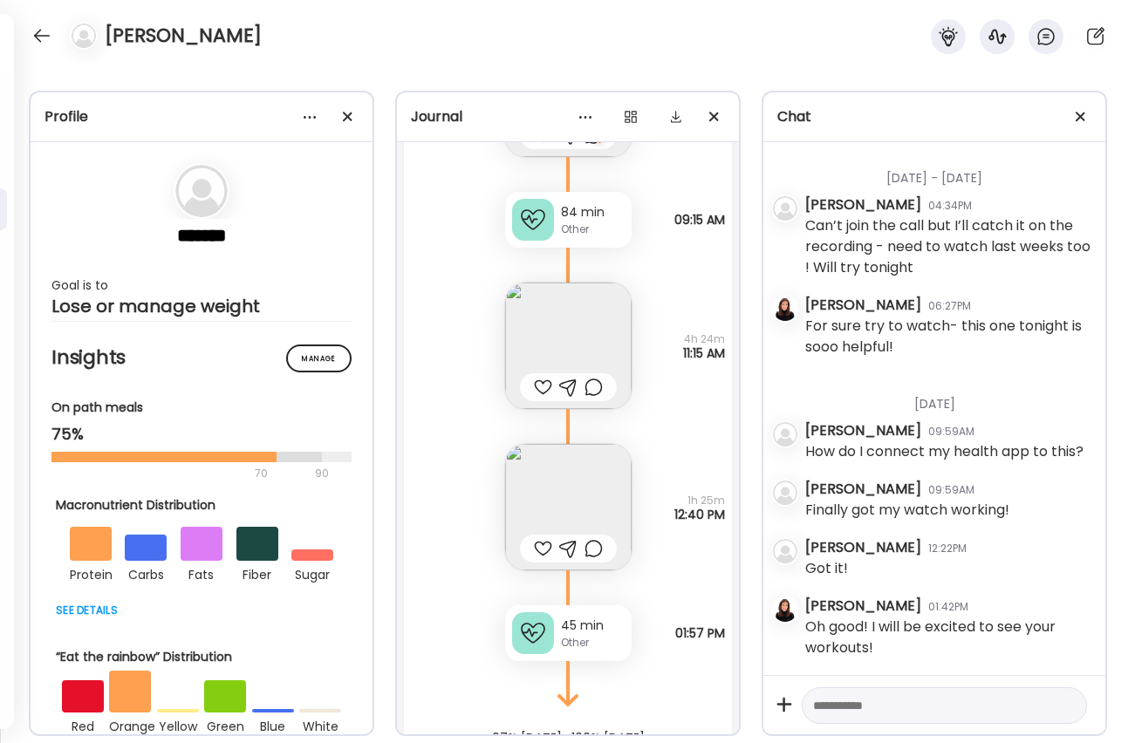
scroll to position [13721, 0]
click at [587, 222] on div "Other" at bounding box center [593, 228] width 64 height 16
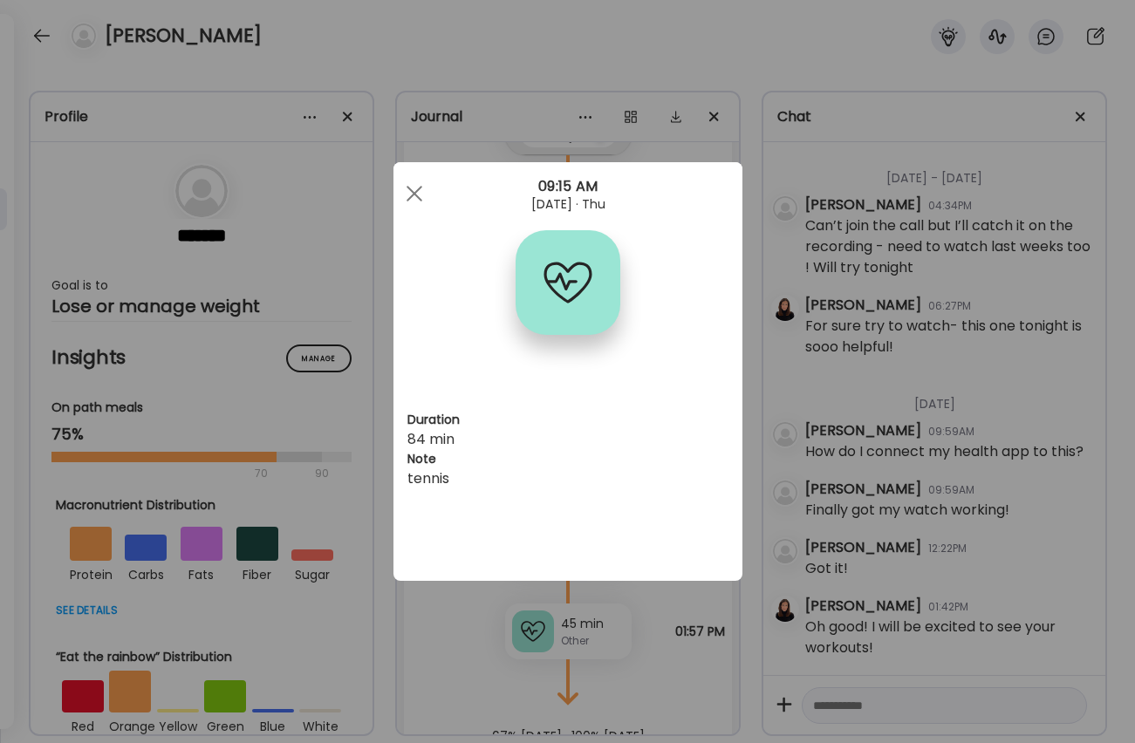
scroll to position [0, 0]
click at [587, 222] on div "Duration 84 min Note tennis" at bounding box center [567, 371] width 349 height 419
click at [414, 195] on div at bounding box center [414, 193] width 35 height 35
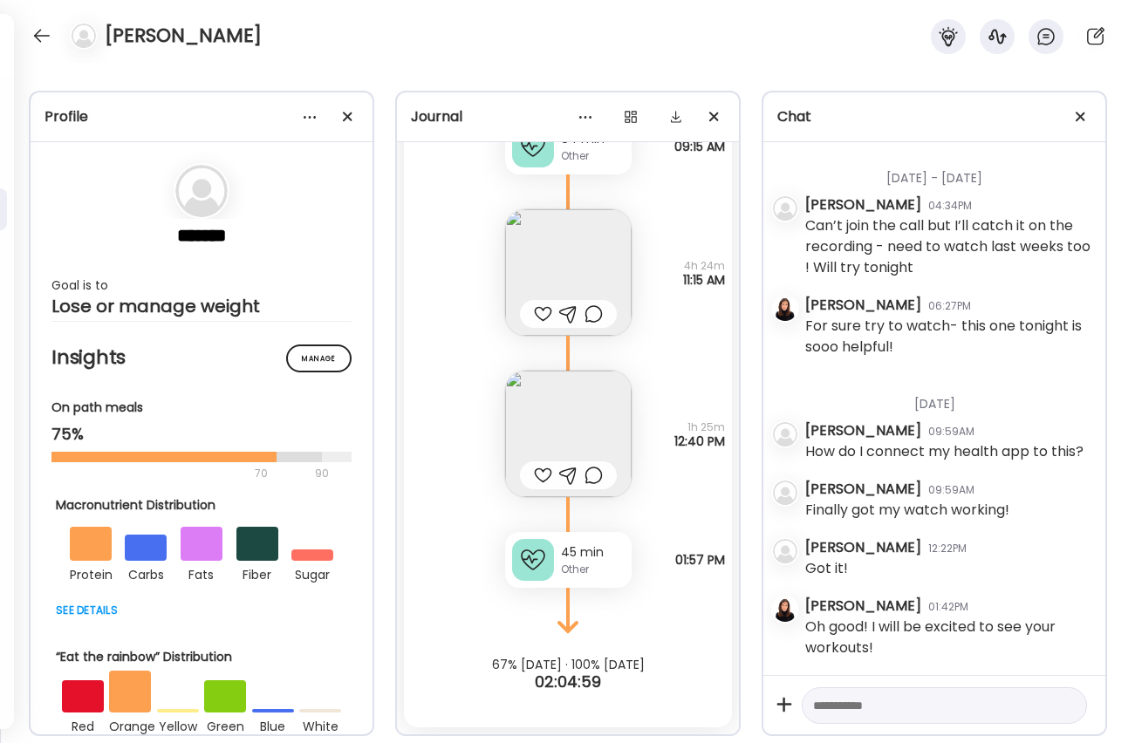
scroll to position [13793, 0]
click at [559, 263] on img at bounding box center [568, 272] width 126 height 126
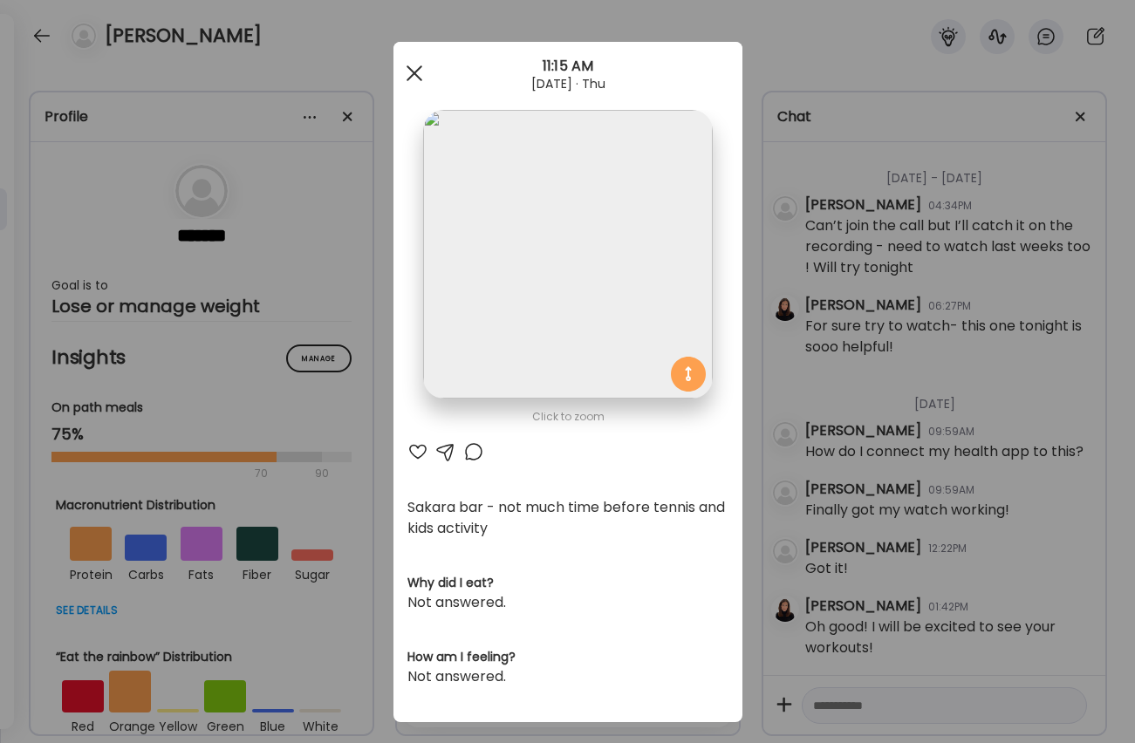
click at [411, 68] on div at bounding box center [414, 73] width 35 height 35
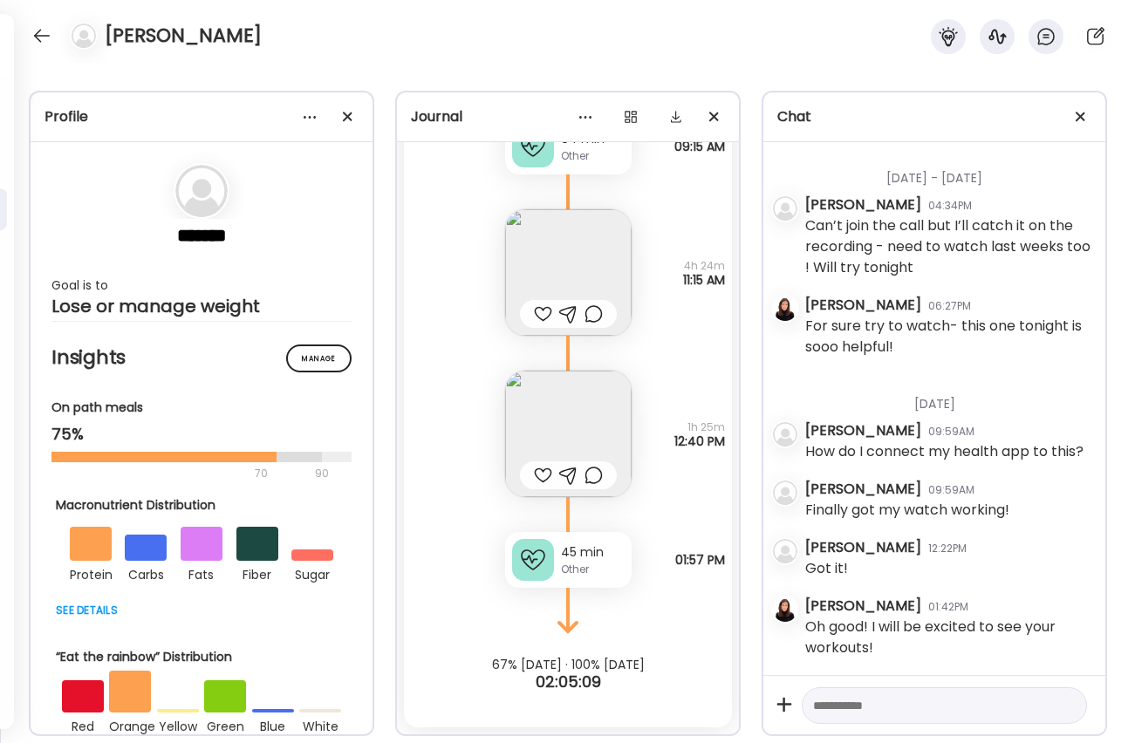
click at [541, 416] on img at bounding box center [568, 434] width 126 height 126
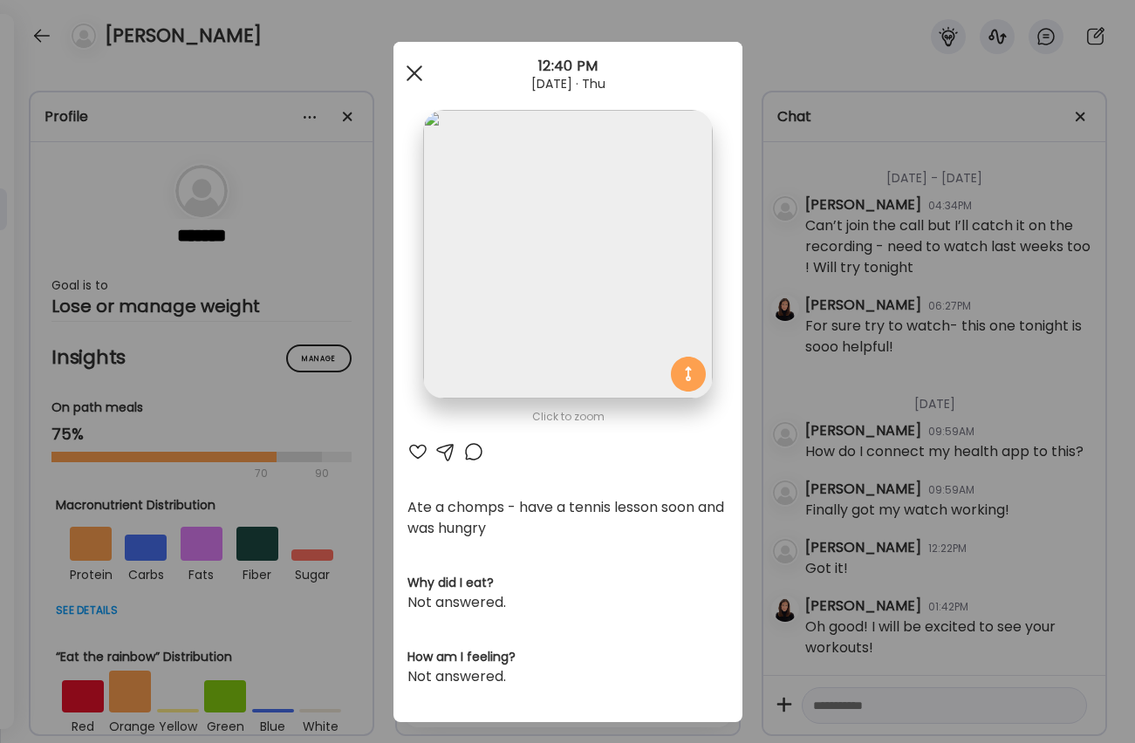
click at [406, 71] on div at bounding box center [414, 73] width 35 height 35
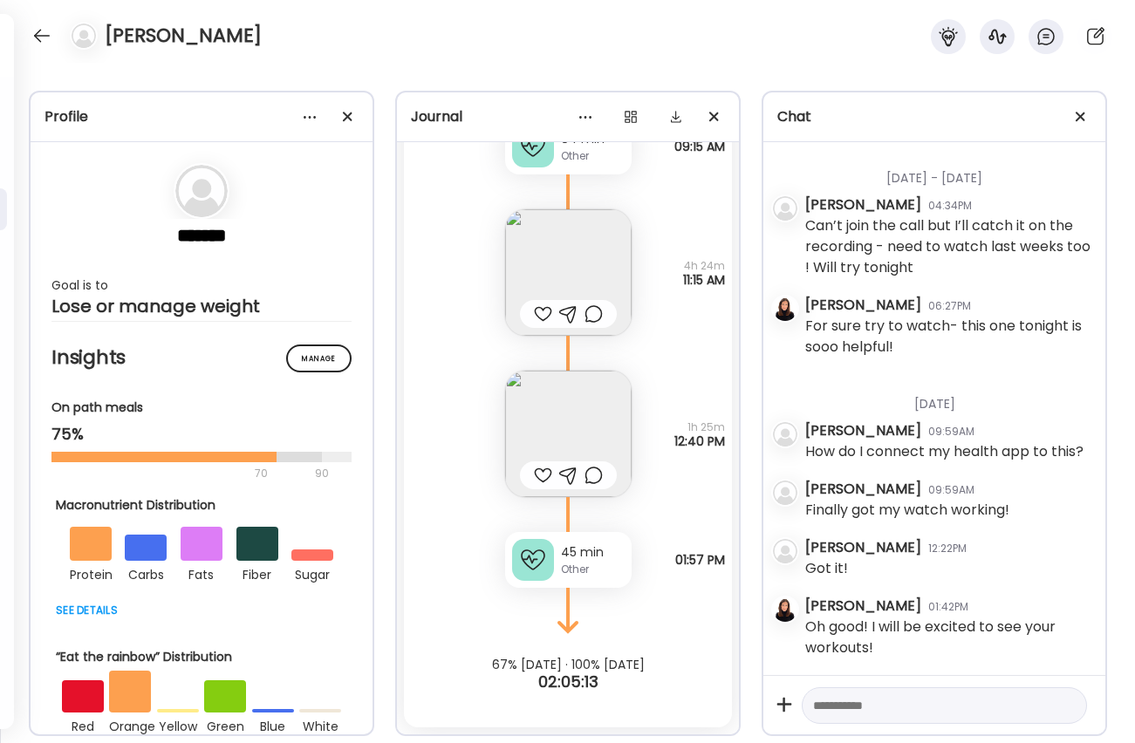
click at [742, 708] on textarea at bounding box center [928, 705] width 231 height 21
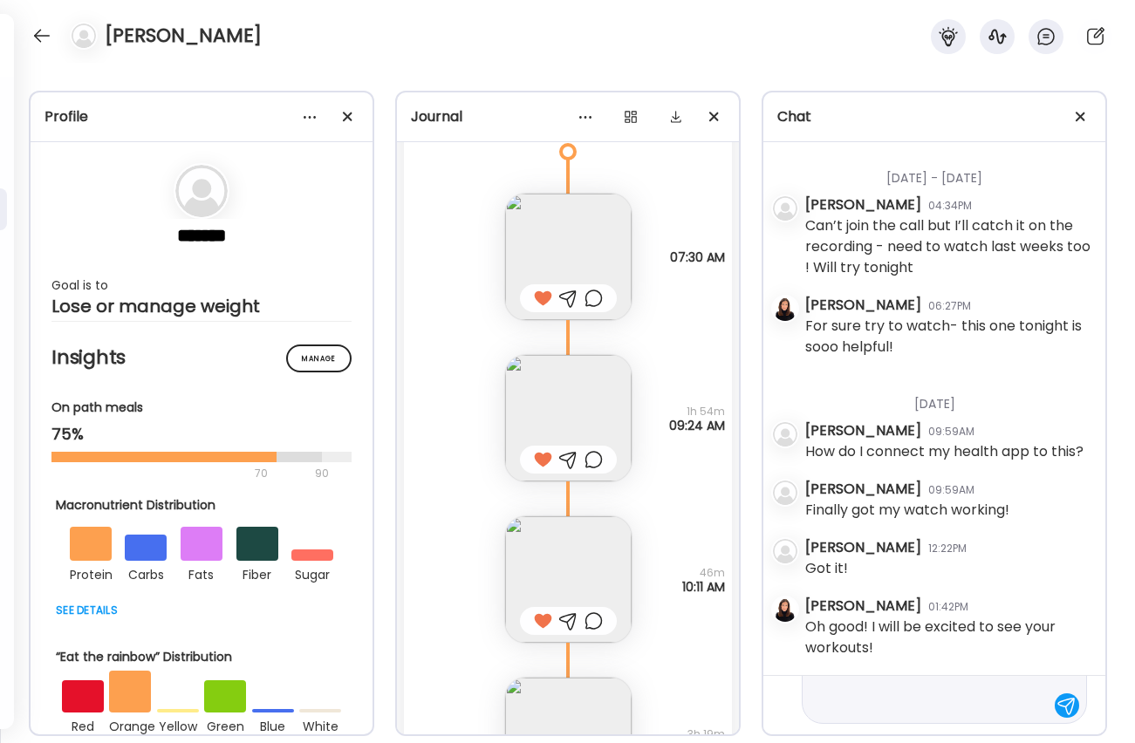
scroll to position [397, 0]
click at [742, 687] on textarea "**********" at bounding box center [928, 506] width 231 height 419
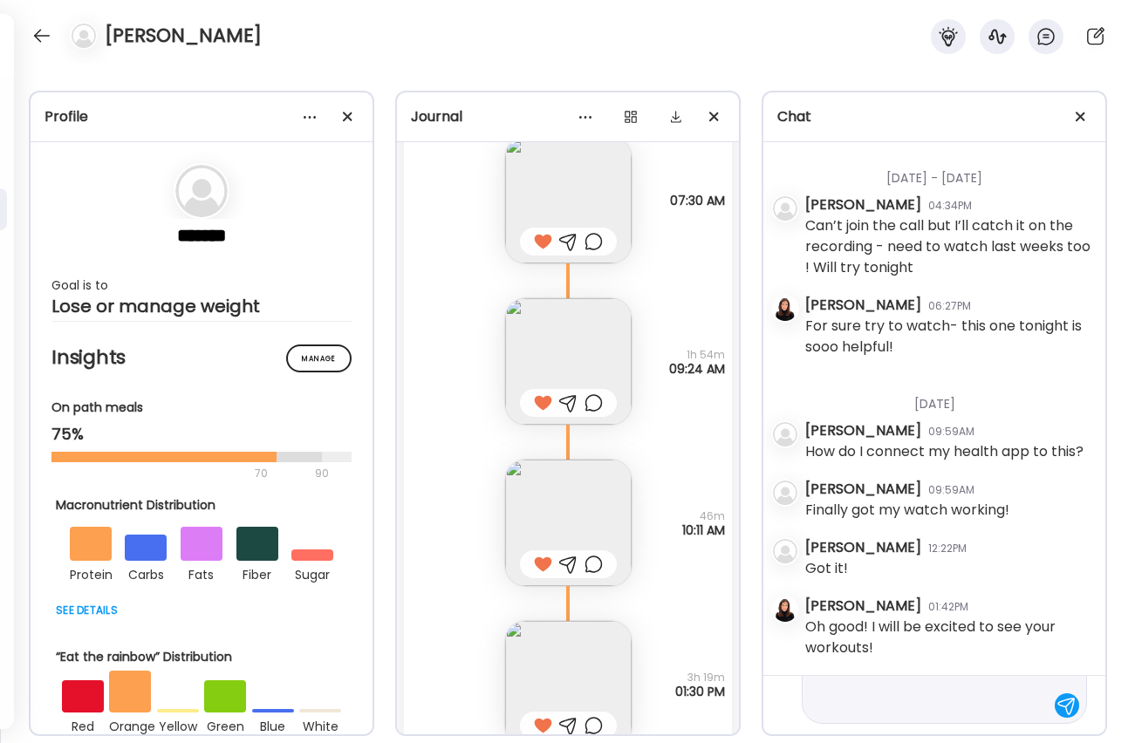
scroll to position [669, 0]
type textarea "**********"
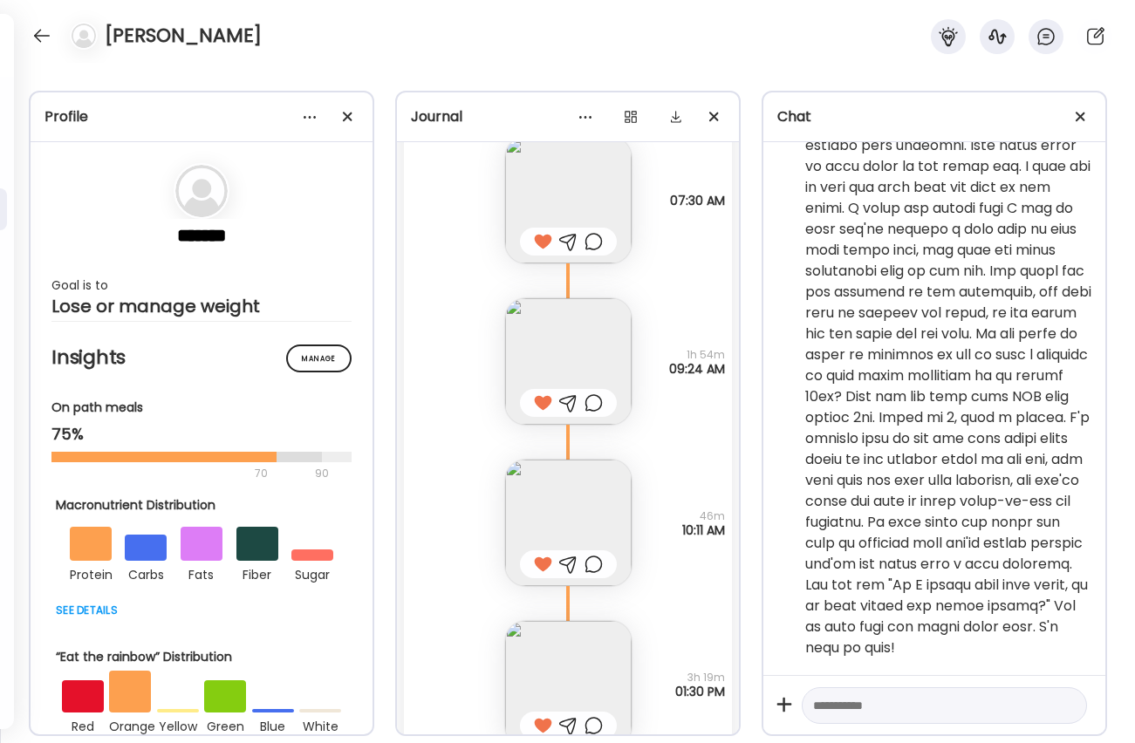
scroll to position [4676, 0]
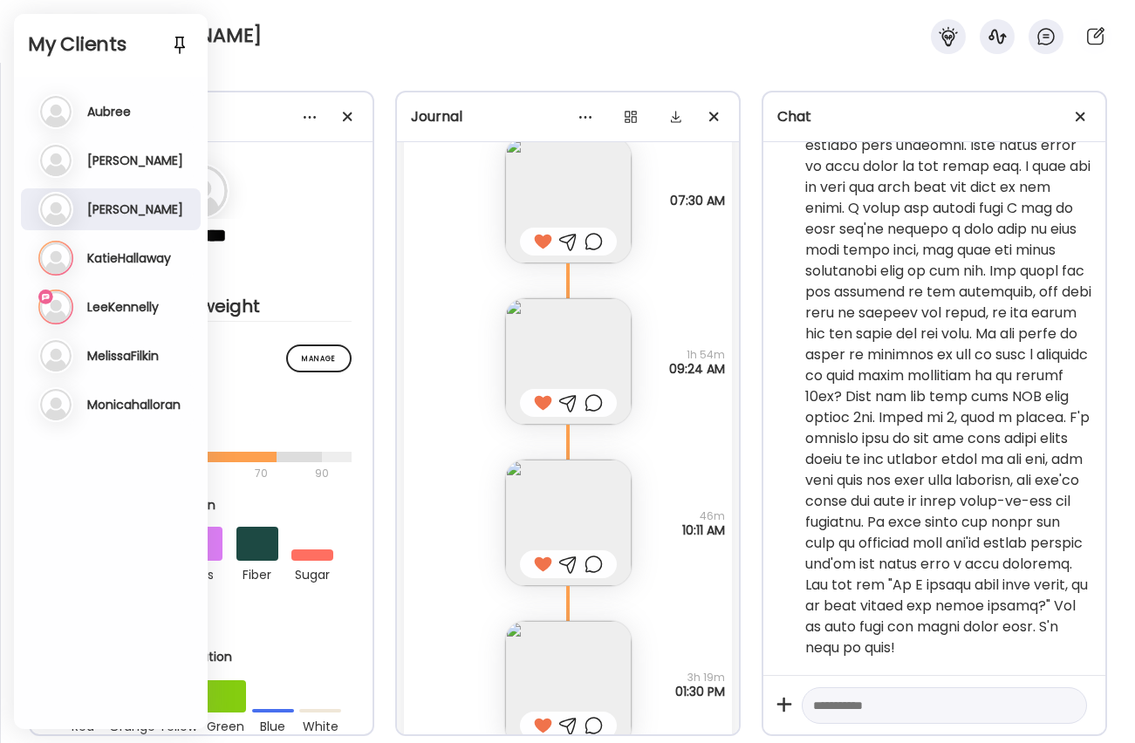
click at [107, 252] on h3 "KatieHallaway" at bounding box center [129, 258] width 84 height 16
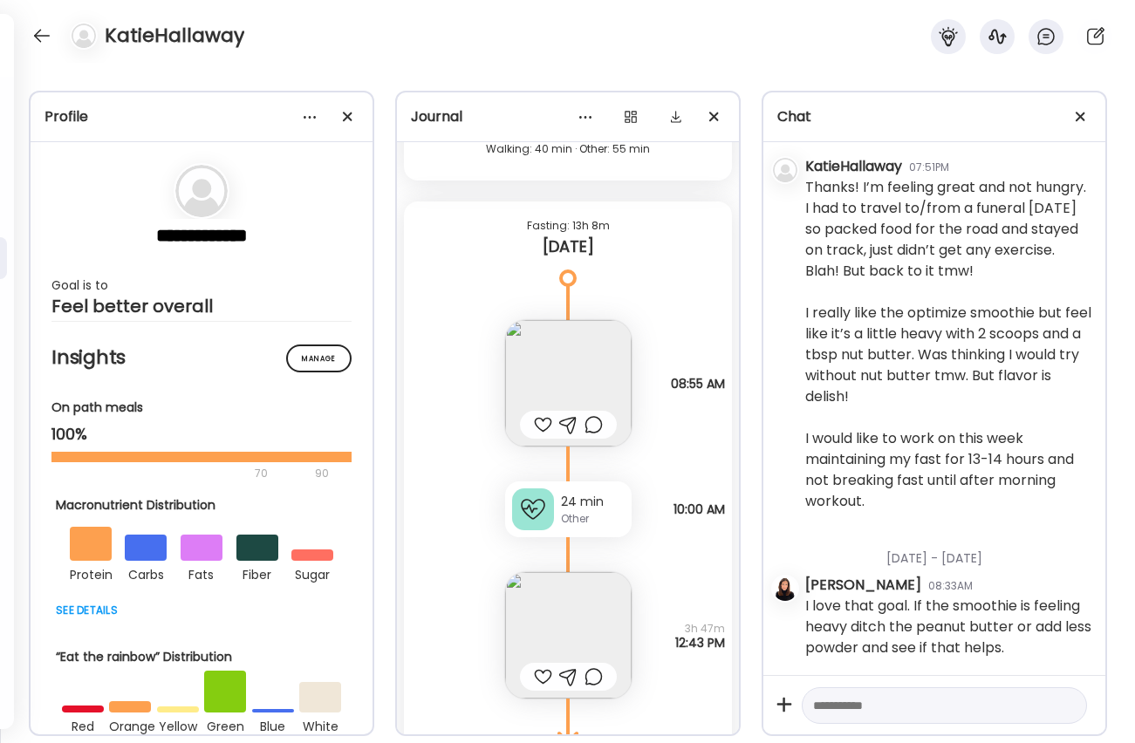
scroll to position [19746, 0]
click at [540, 421] on div at bounding box center [543, 423] width 18 height 21
click at [558, 374] on img at bounding box center [568, 382] width 126 height 126
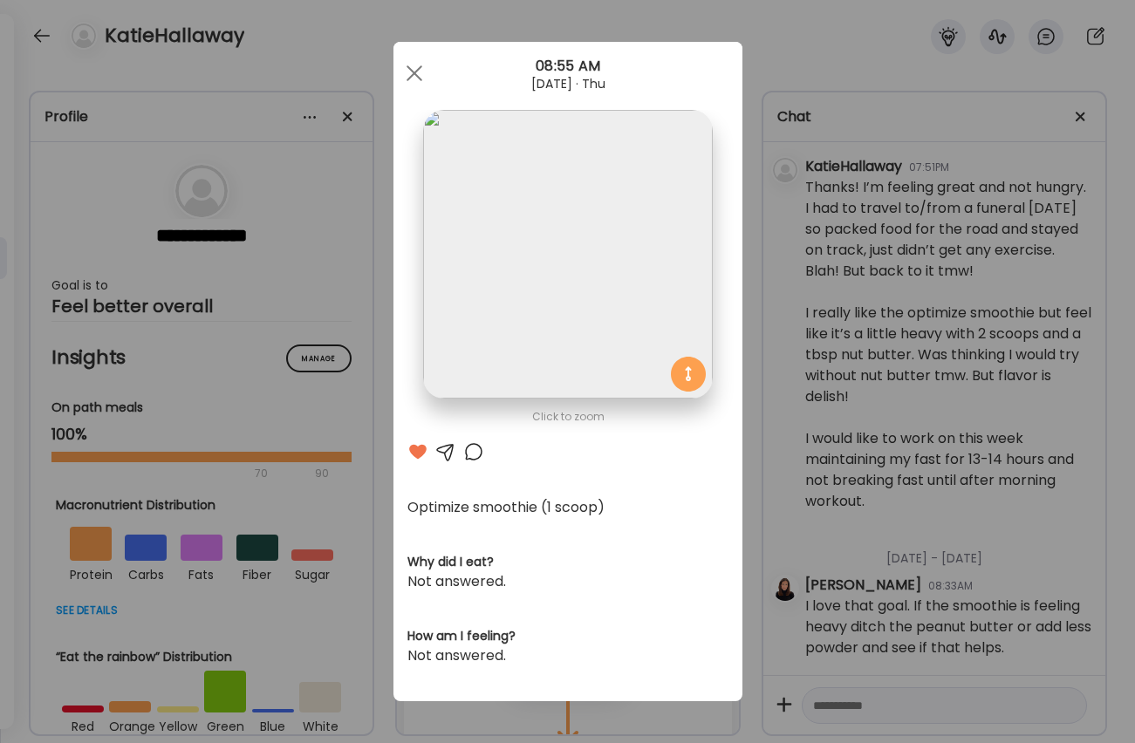
click at [475, 449] on div at bounding box center [473, 451] width 21 height 21
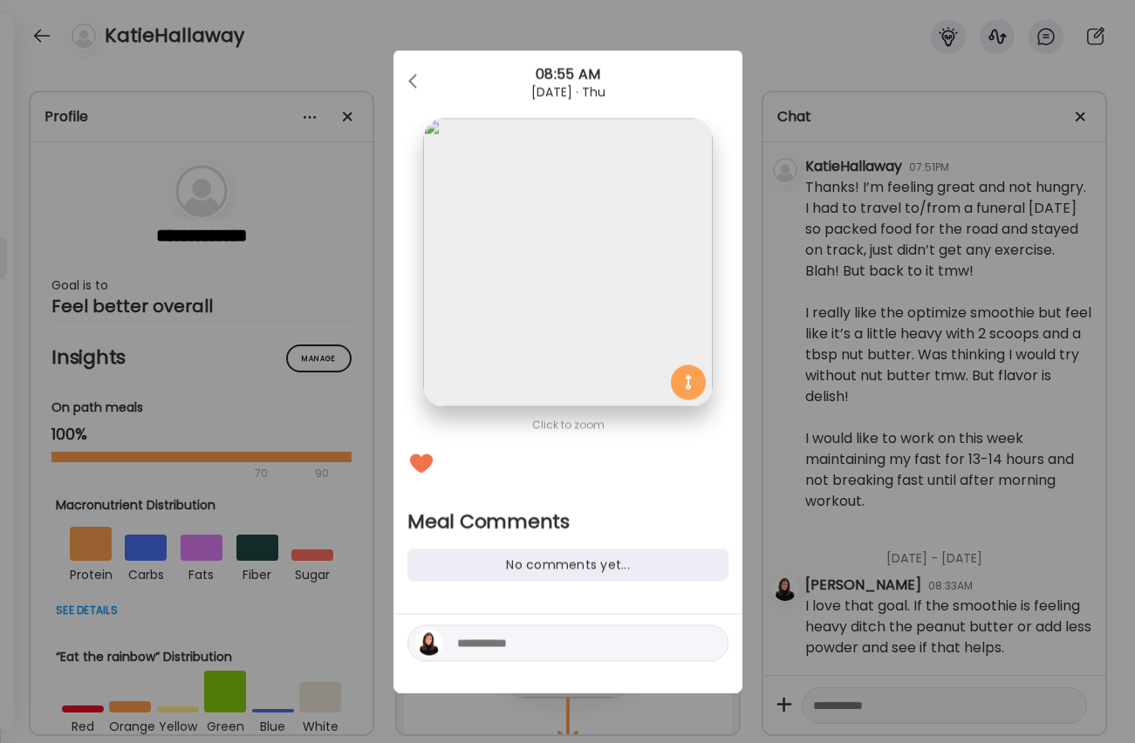
drag, startPoint x: 564, startPoint y: 656, endPoint x: 568, endPoint y: 645, distance: 12.1
click at [566, 648] on div at bounding box center [567, 643] width 321 height 37
click at [568, 645] on textarea at bounding box center [575, 643] width 236 height 21
type textarea "**********"
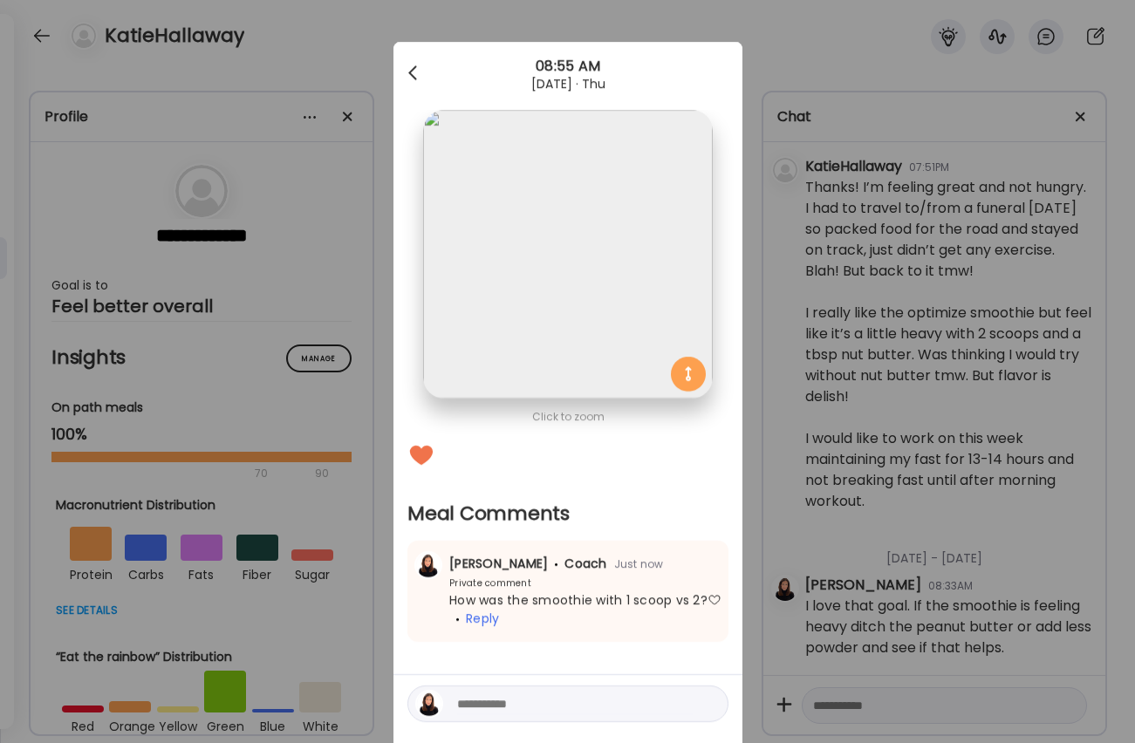
click at [419, 69] on div at bounding box center [414, 73] width 35 height 35
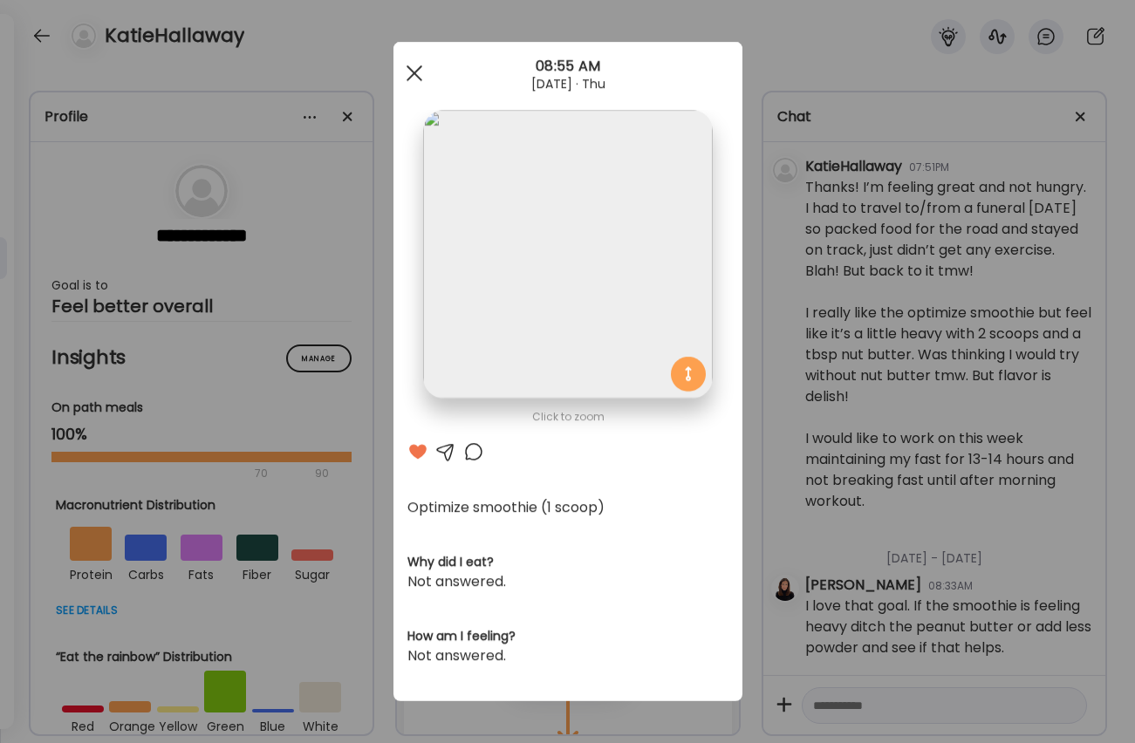
click at [406, 65] on div at bounding box center [414, 73] width 35 height 35
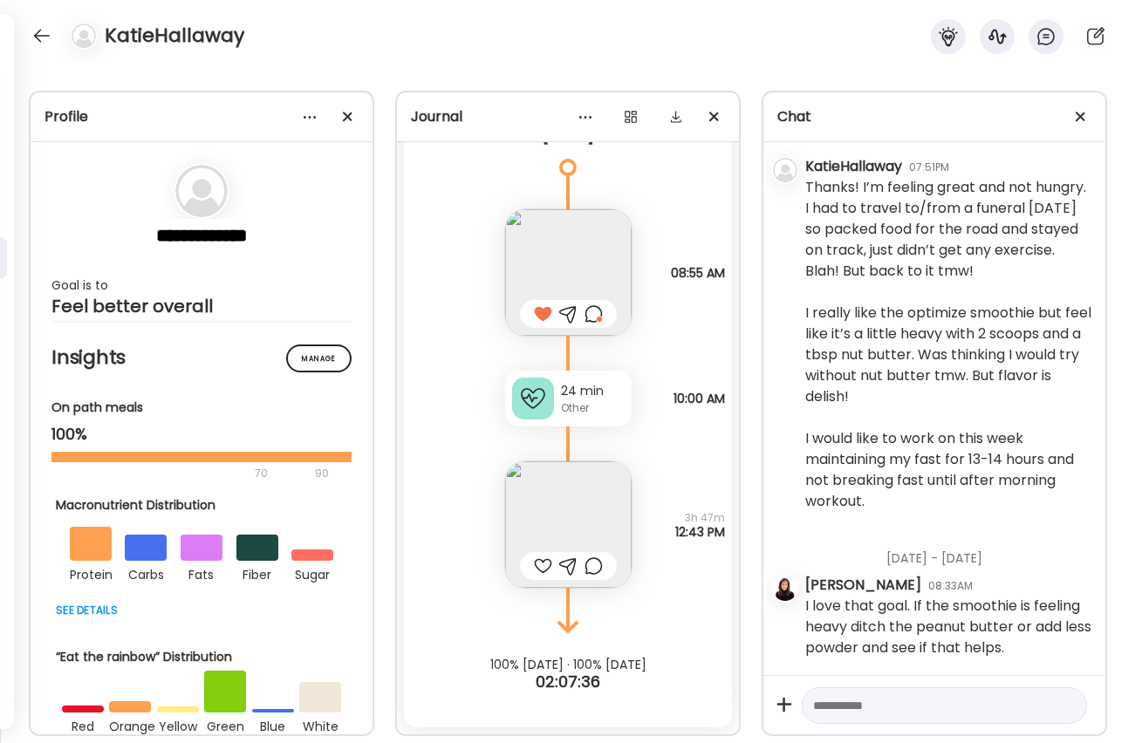
scroll to position [19856, 0]
click at [539, 565] on div at bounding box center [543, 566] width 18 height 21
click at [570, 530] on img at bounding box center [568, 524] width 126 height 126
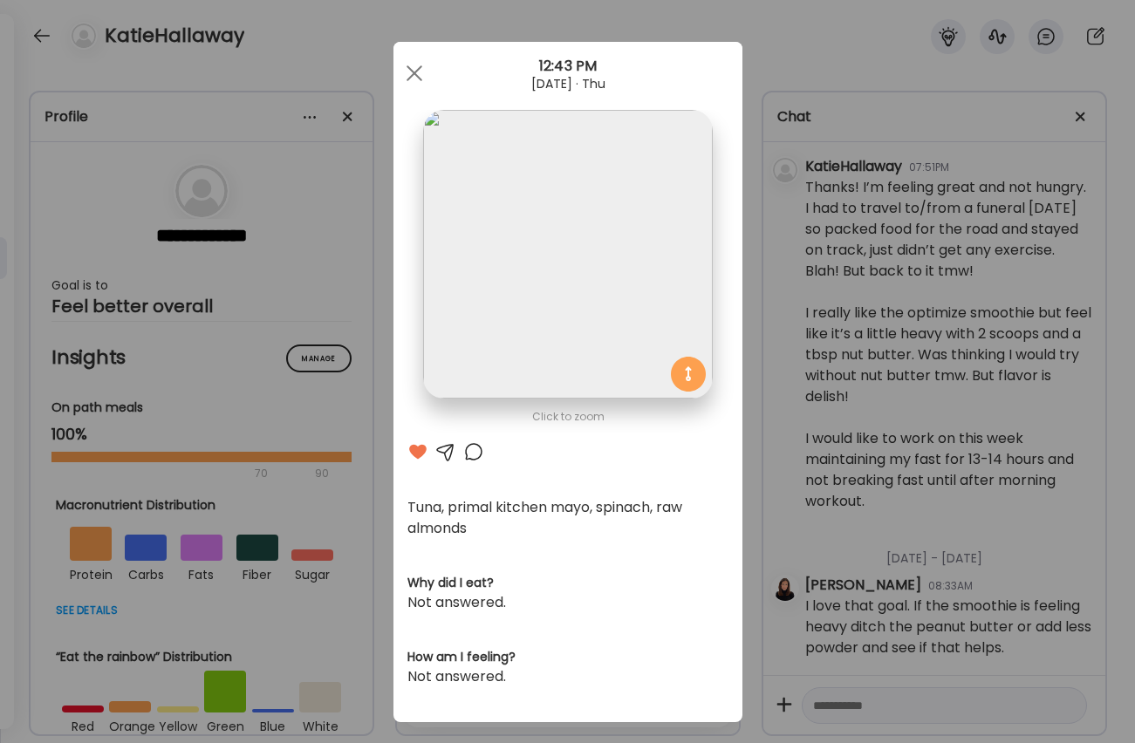
scroll to position [1, 0]
click at [409, 66] on div at bounding box center [414, 72] width 35 height 35
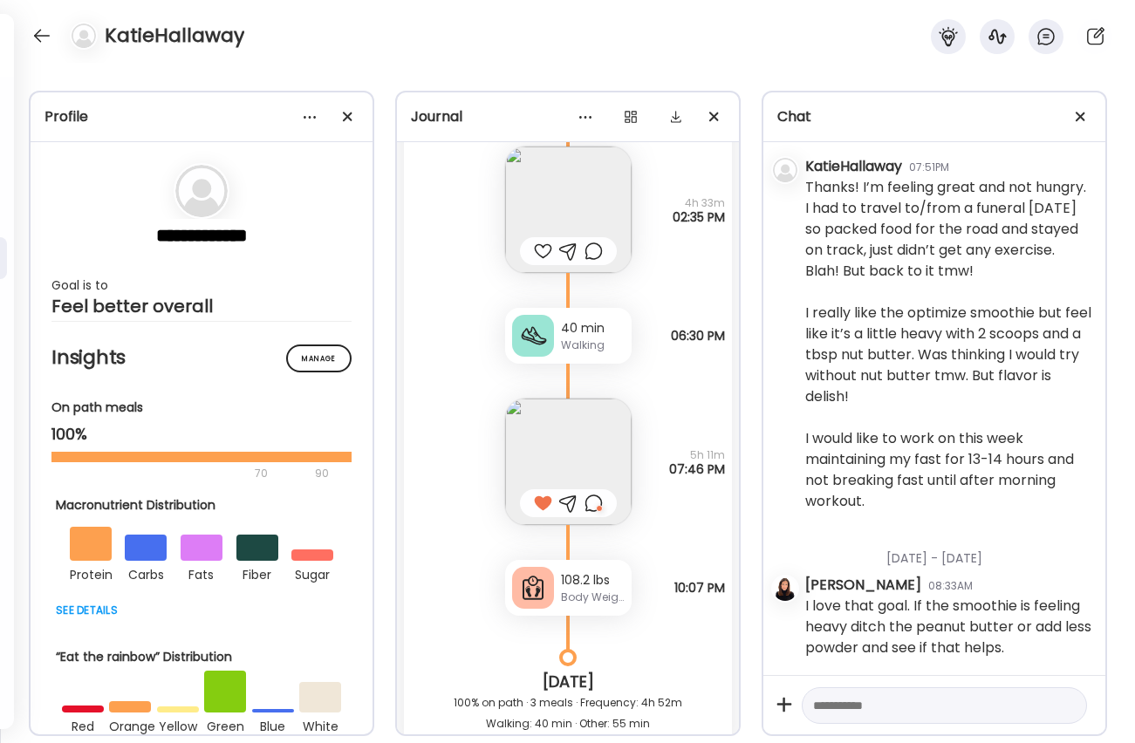
scroll to position [19171, 0]
click at [46, 38] on div at bounding box center [42, 36] width 28 height 28
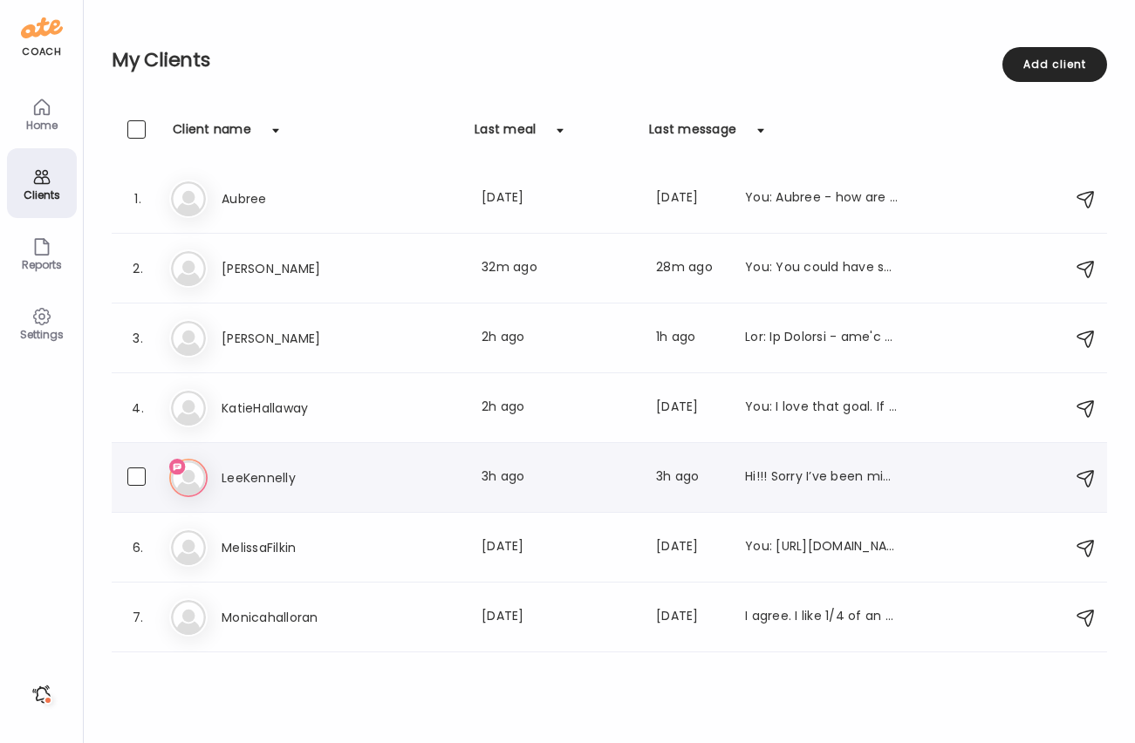
click at [277, 475] on h3 "LeeKennelly" at bounding box center [299, 478] width 154 height 21
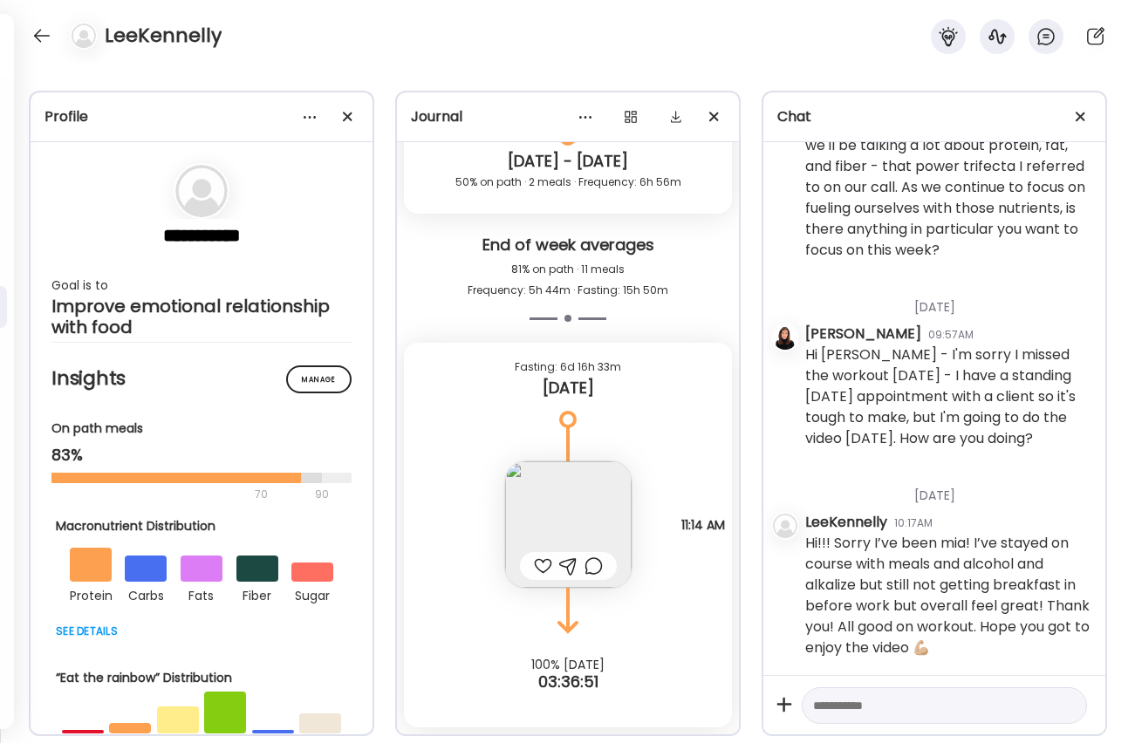
scroll to position [1112, 0]
click at [742, 705] on textarea at bounding box center [928, 705] width 231 height 21
drag, startPoint x: 871, startPoint y: 707, endPoint x: 1034, endPoint y: 711, distance: 162.3
click at [742, 711] on textarea "**********" at bounding box center [928, 684] width 231 height 63
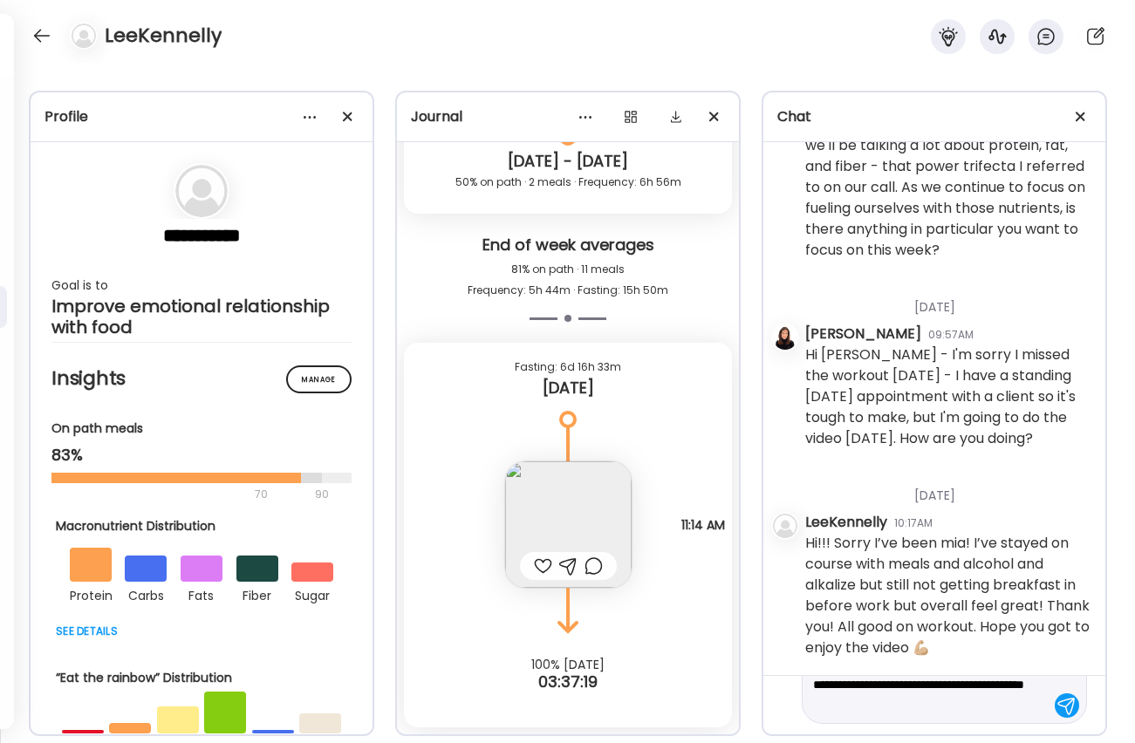
scroll to position [62, 0]
type textarea "**********"
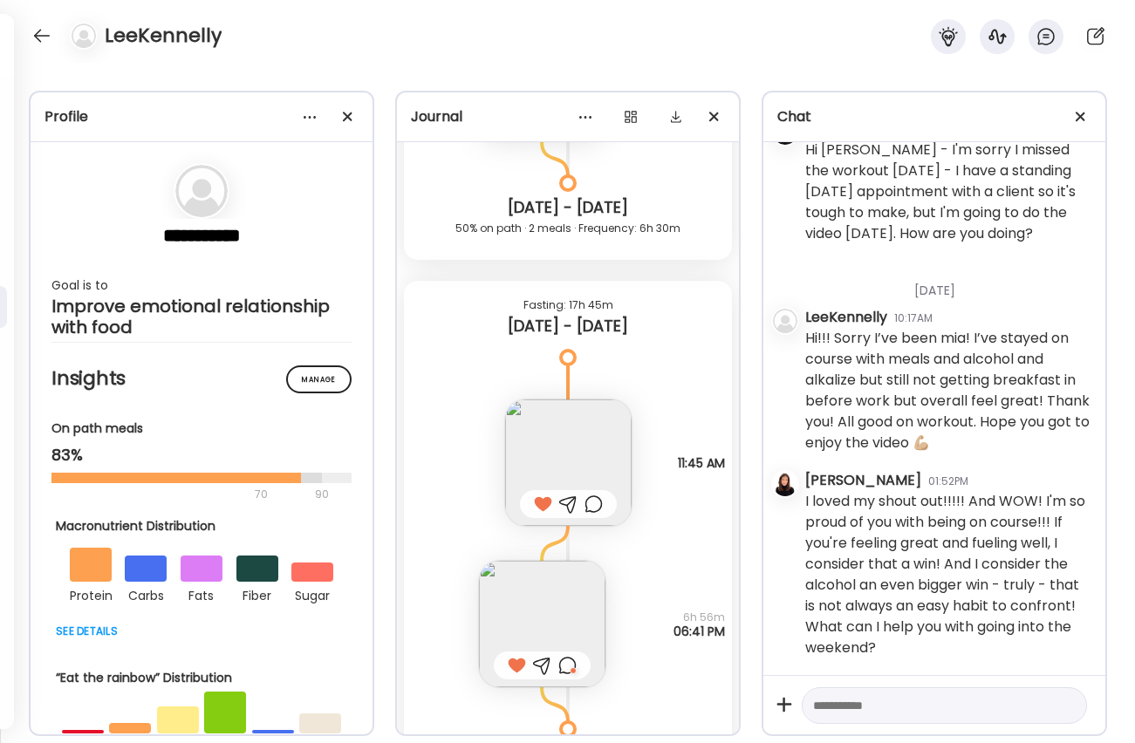
scroll to position [3859, 0]
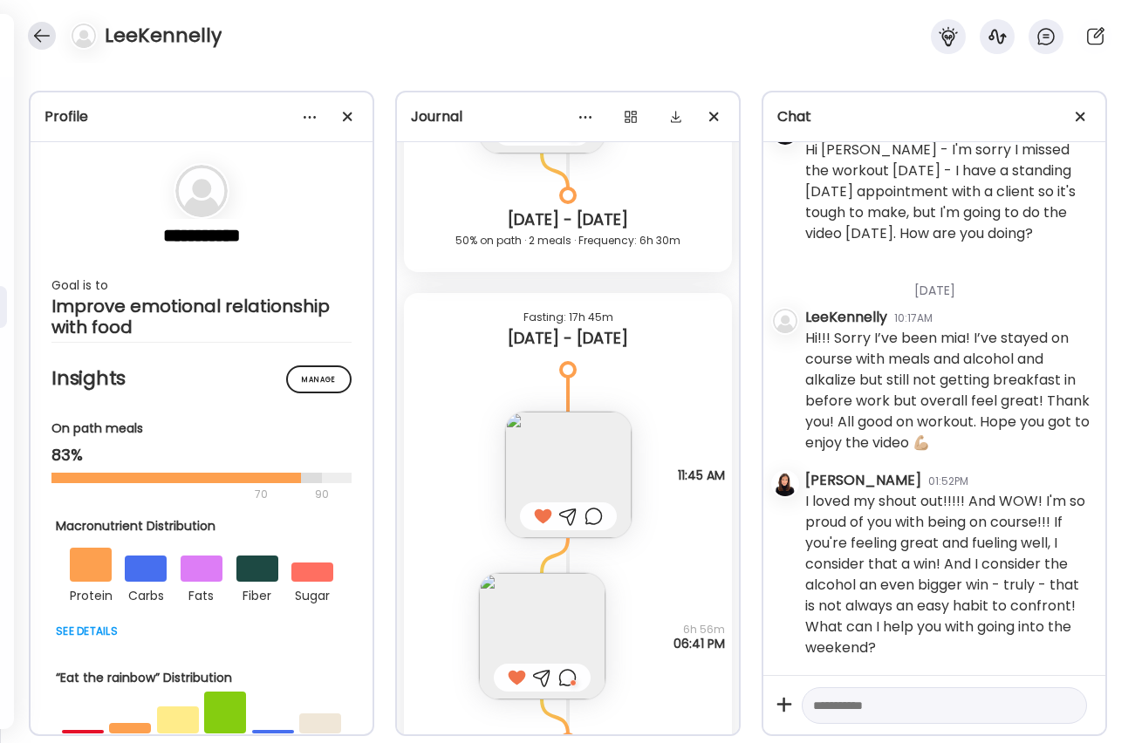
click at [44, 36] on div at bounding box center [42, 36] width 28 height 28
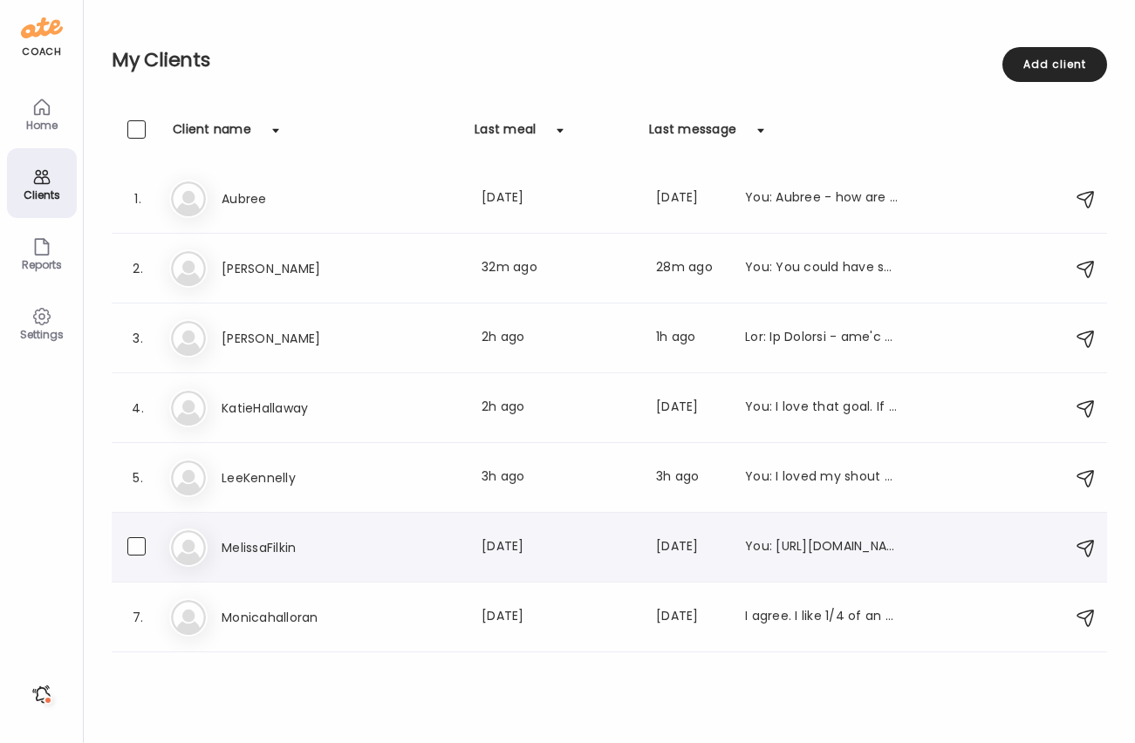
click at [257, 543] on h3 "MelissaFilkin" at bounding box center [299, 547] width 154 height 21
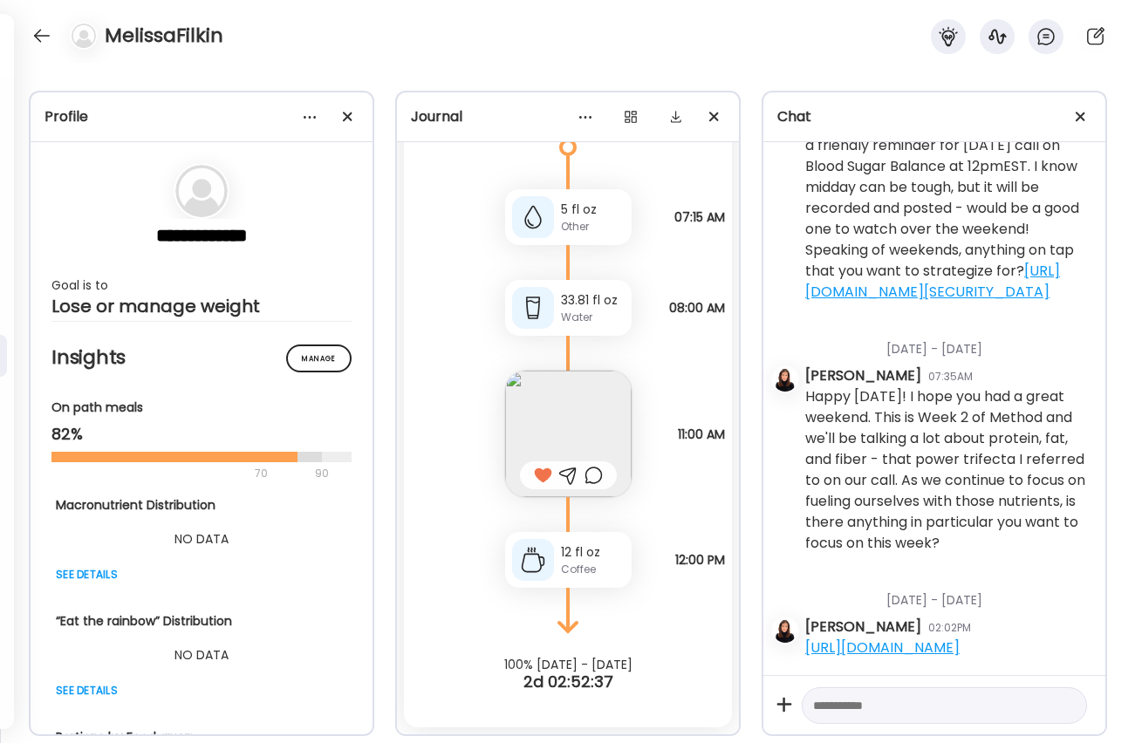
scroll to position [9340, 0]
click at [37, 35] on div at bounding box center [42, 36] width 28 height 28
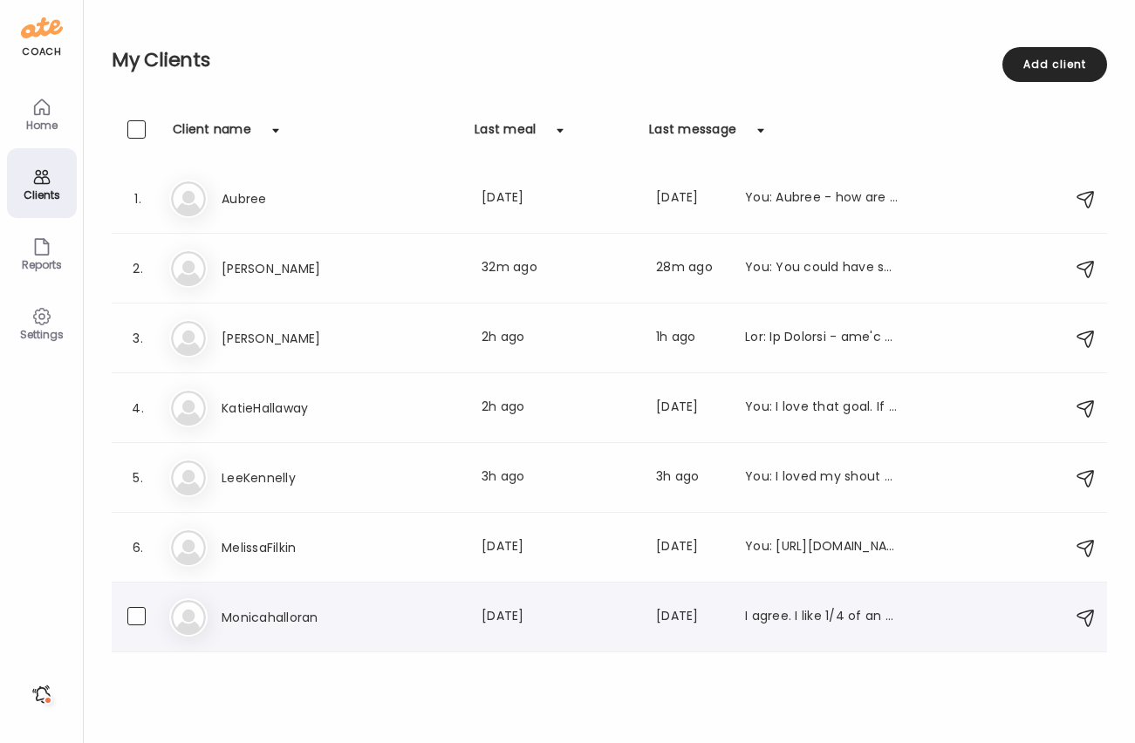
click at [318, 632] on div "Mo Monicahalloran Last meal: [DATE] Last message: [DATE] I agree. I like 1/4 of…" at bounding box center [611, 617] width 885 height 38
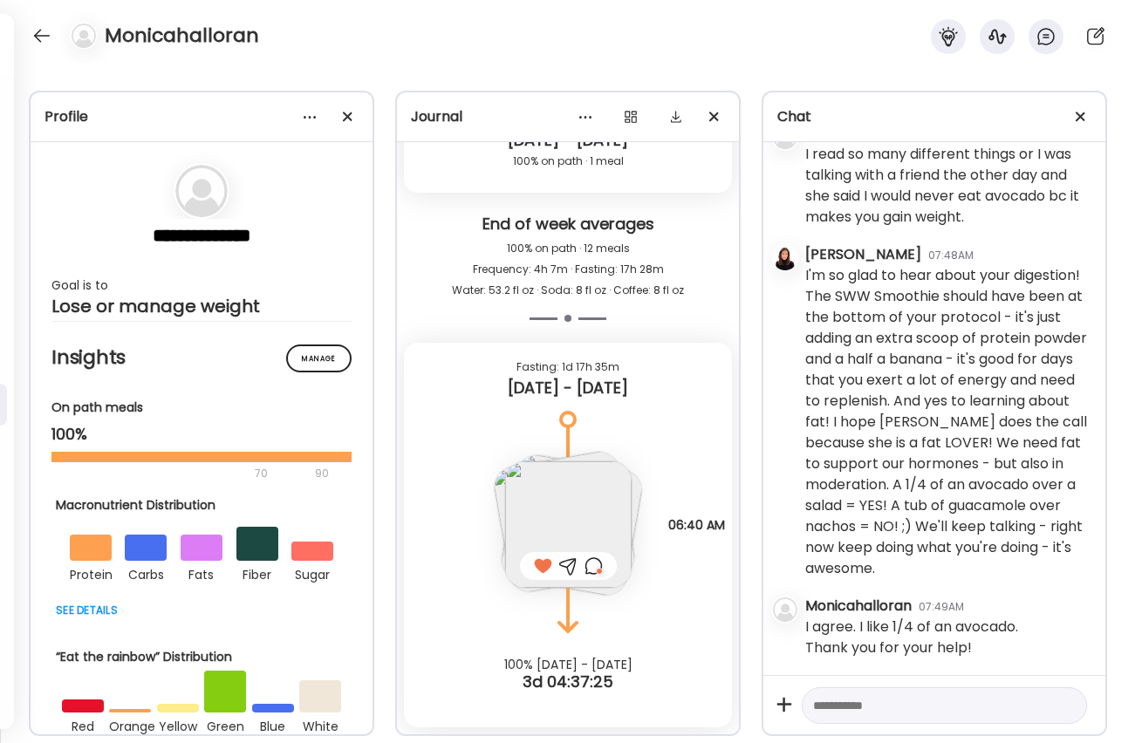
scroll to position [14, 0]
click at [38, 35] on div at bounding box center [42, 36] width 28 height 28
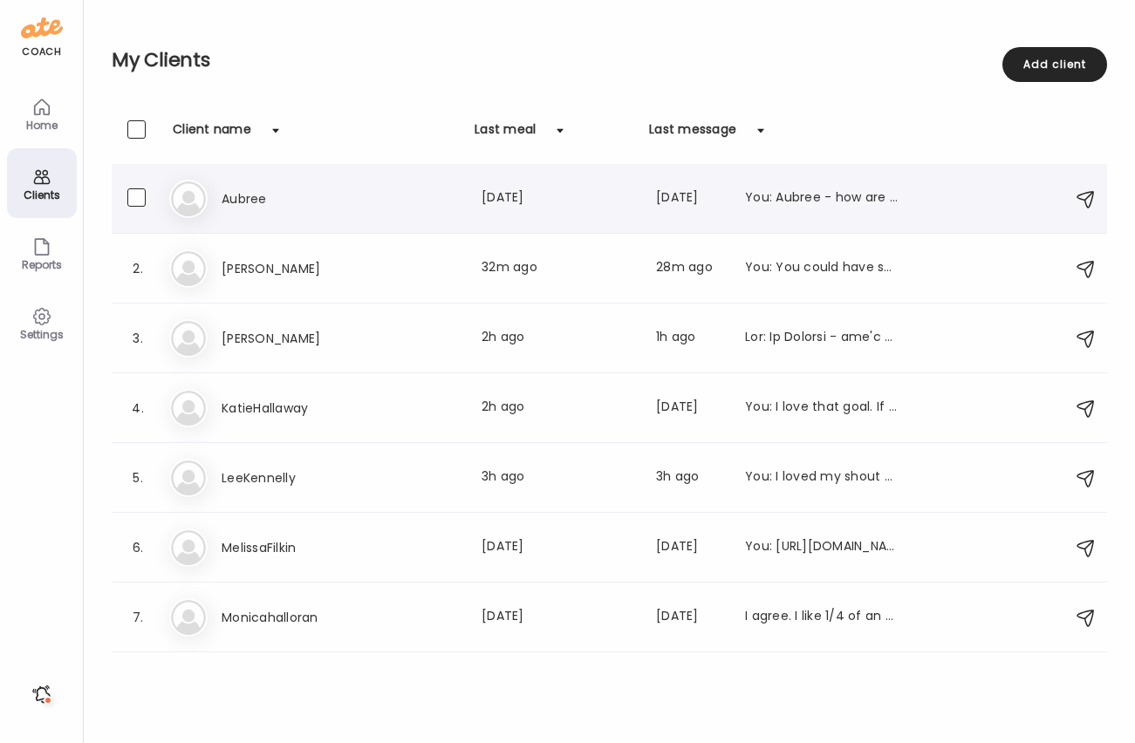
click at [229, 198] on h3 "Aubree" at bounding box center [299, 198] width 154 height 21
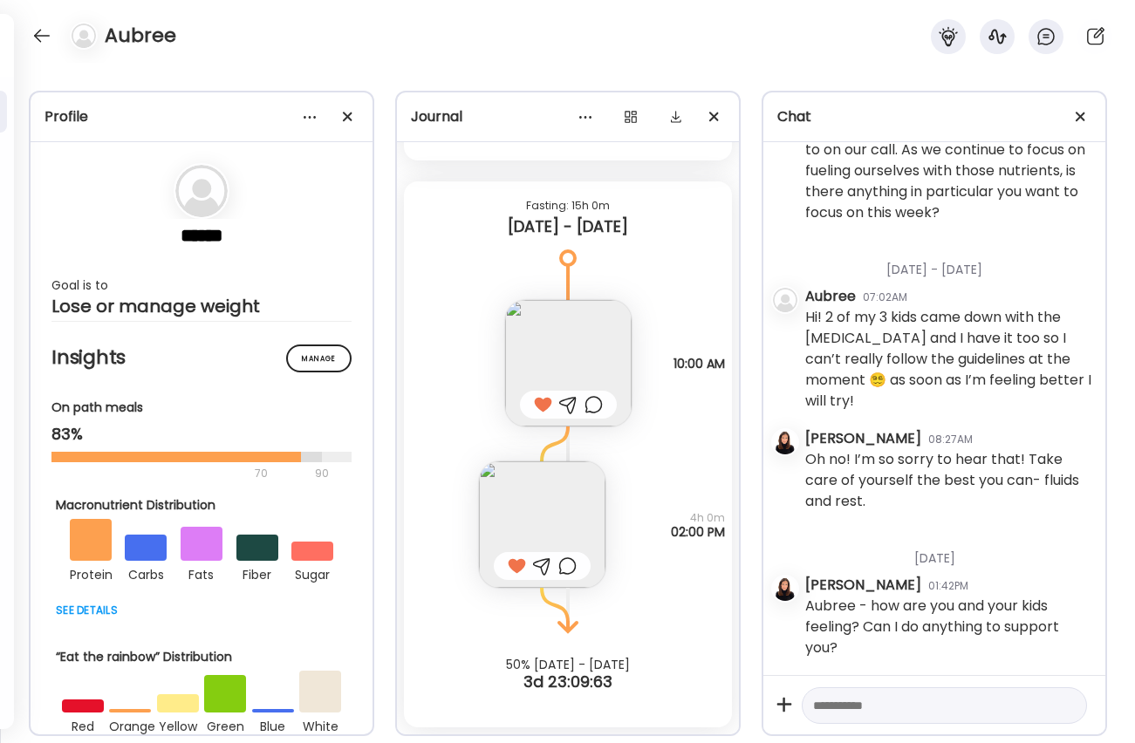
scroll to position [1786, 0]
